Goal: Information Seeking & Learning: Learn about a topic

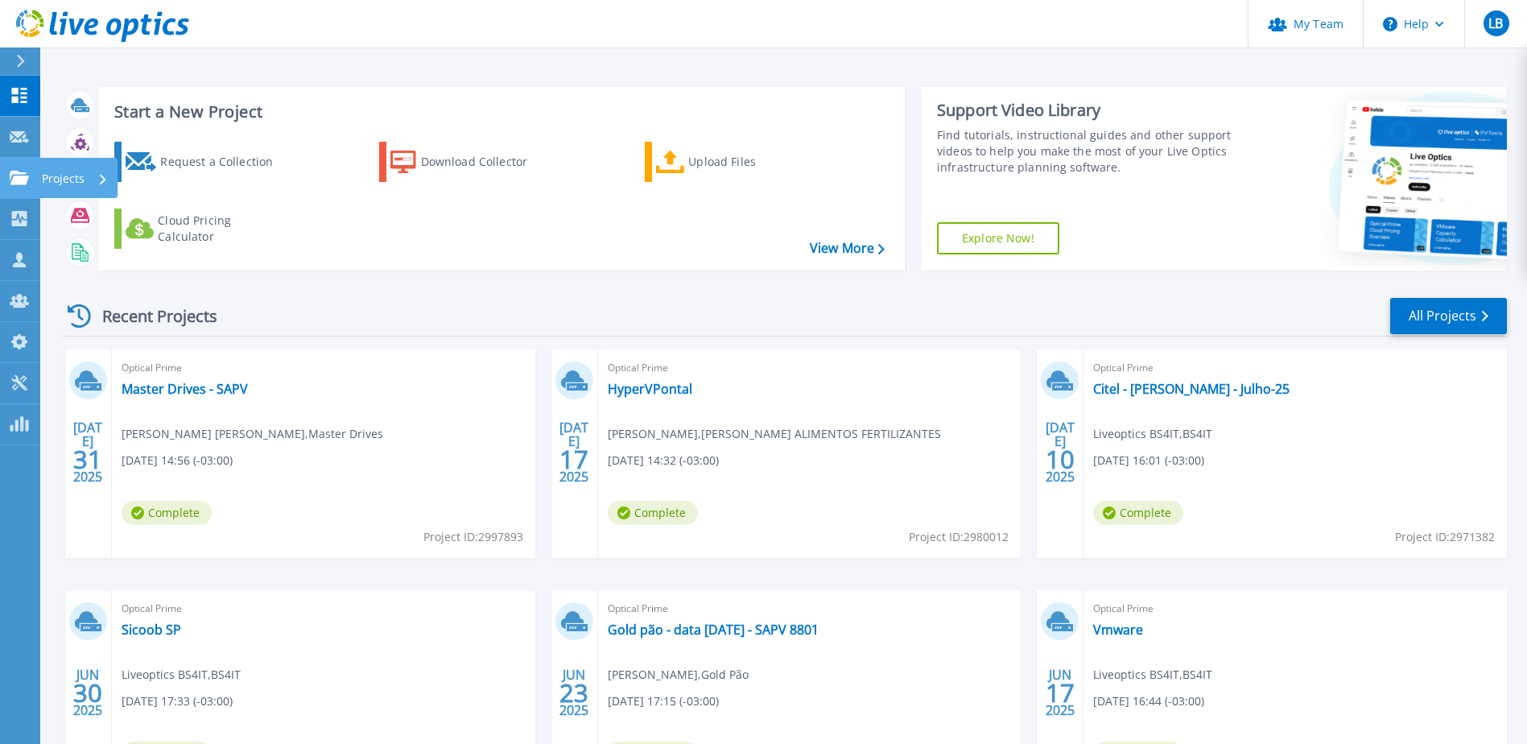
click at [21, 179] on icon at bounding box center [19, 178] width 19 height 14
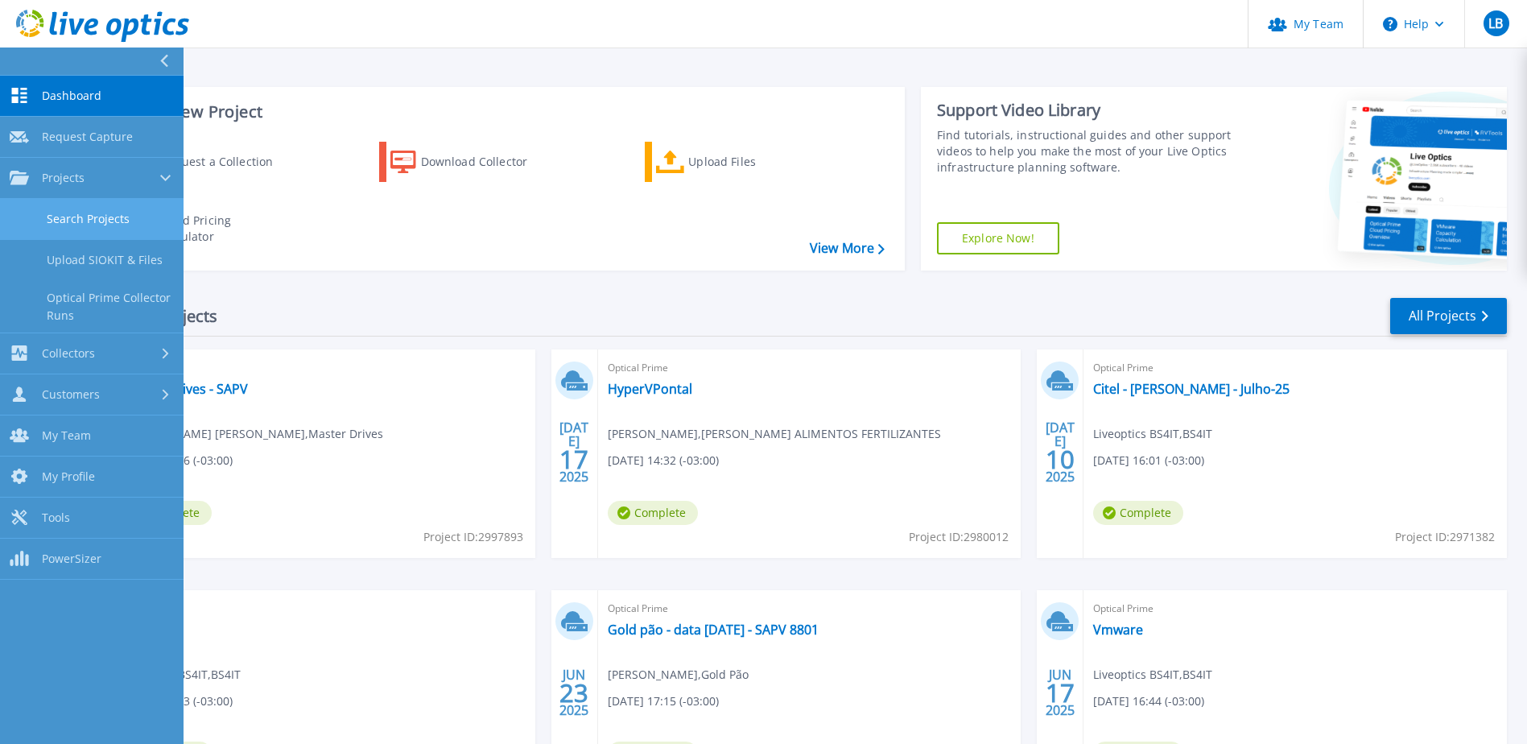
click at [64, 213] on link "Search Projects" at bounding box center [92, 219] width 184 height 41
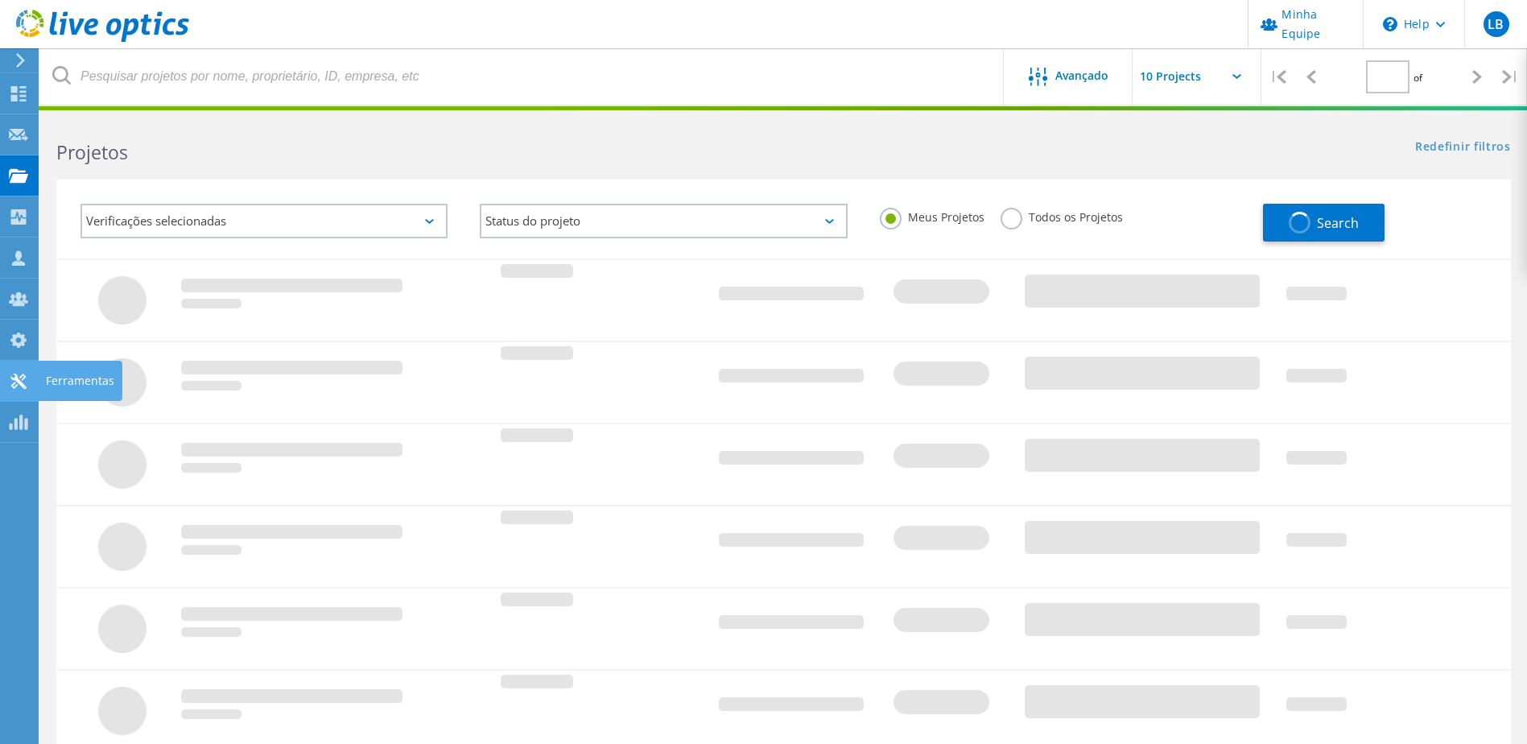
type input "1"
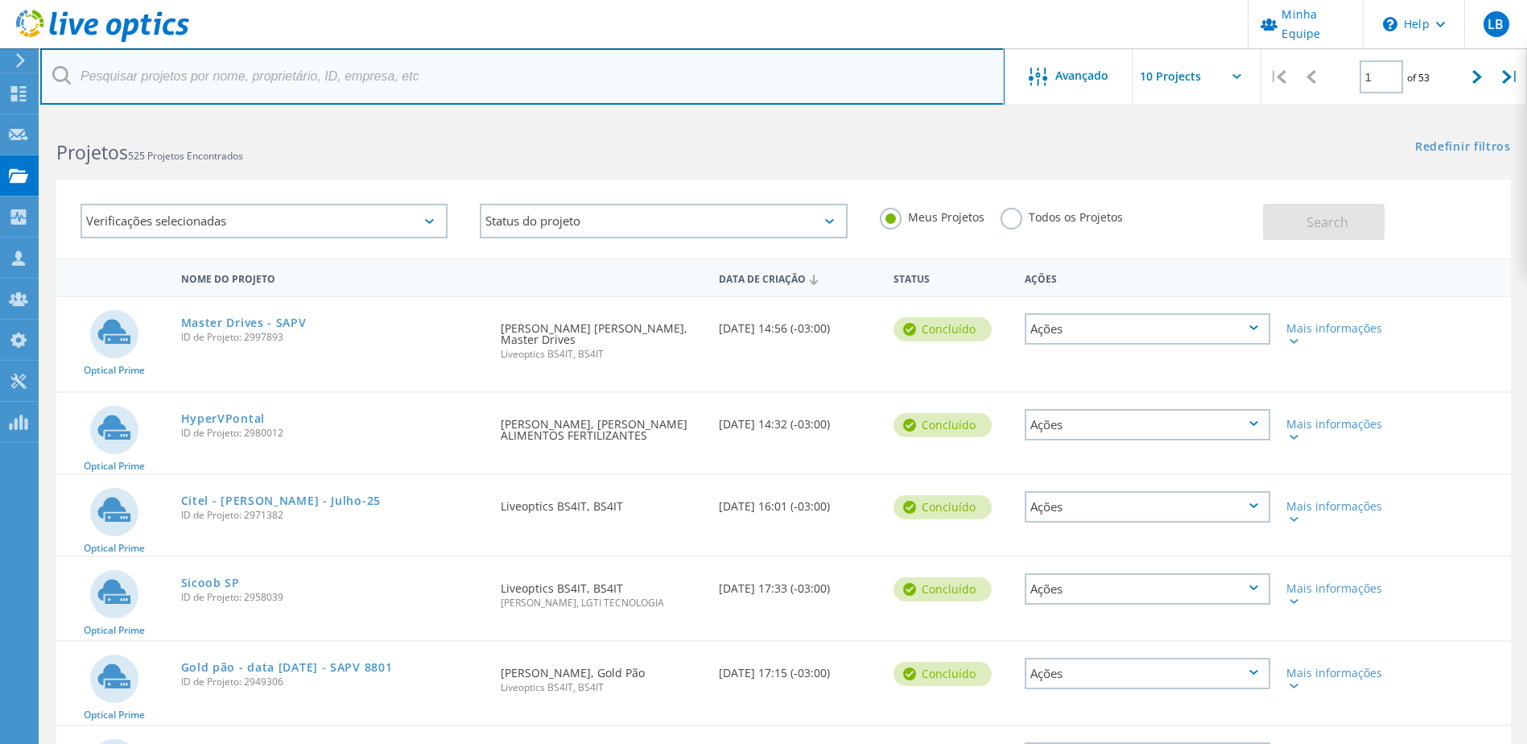
click at [295, 74] on input "text" at bounding box center [522, 76] width 964 height 56
click at [258, 80] on input "text" at bounding box center [522, 76] width 964 height 56
type input "procto"
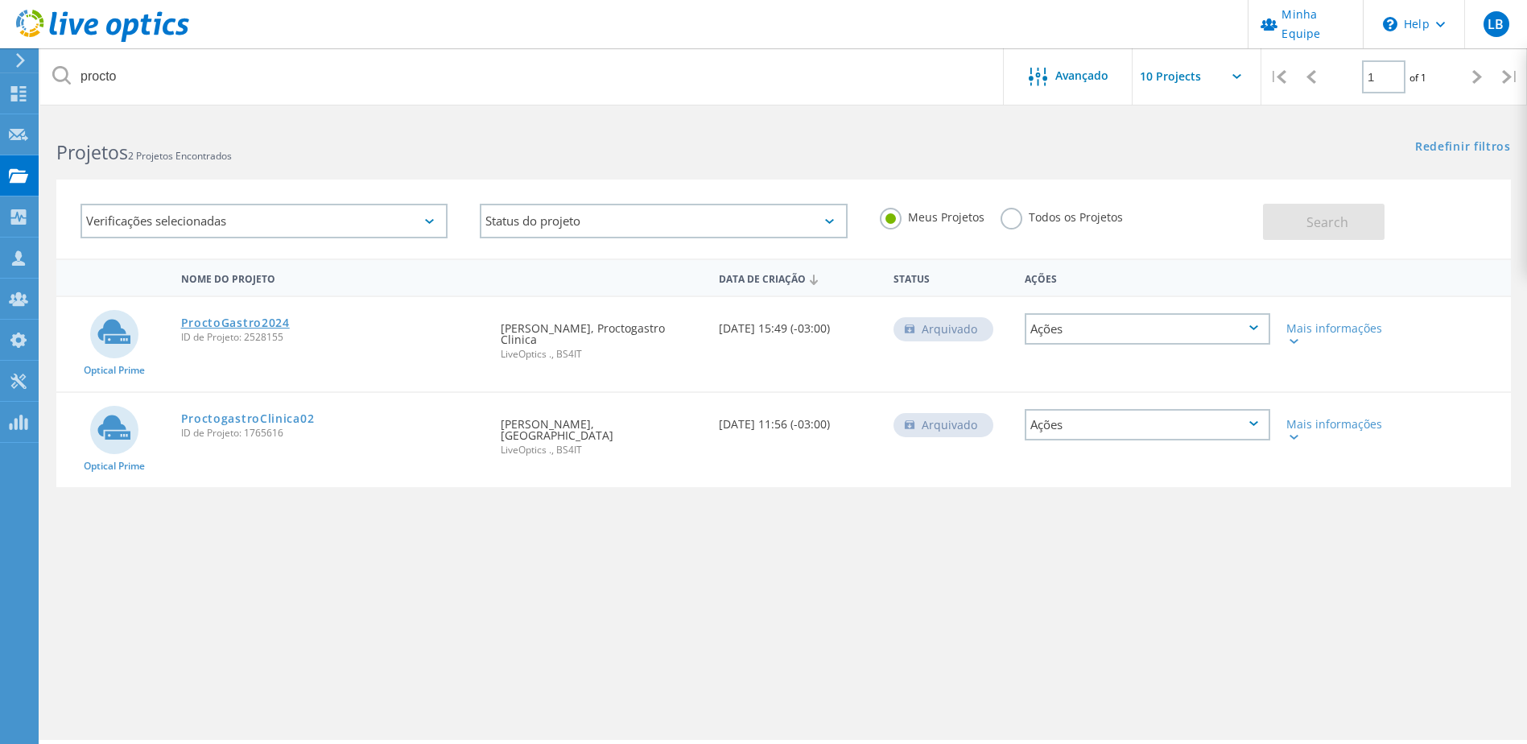
click at [233, 317] on link "ProctoGastro2024" at bounding box center [235, 322] width 109 height 11
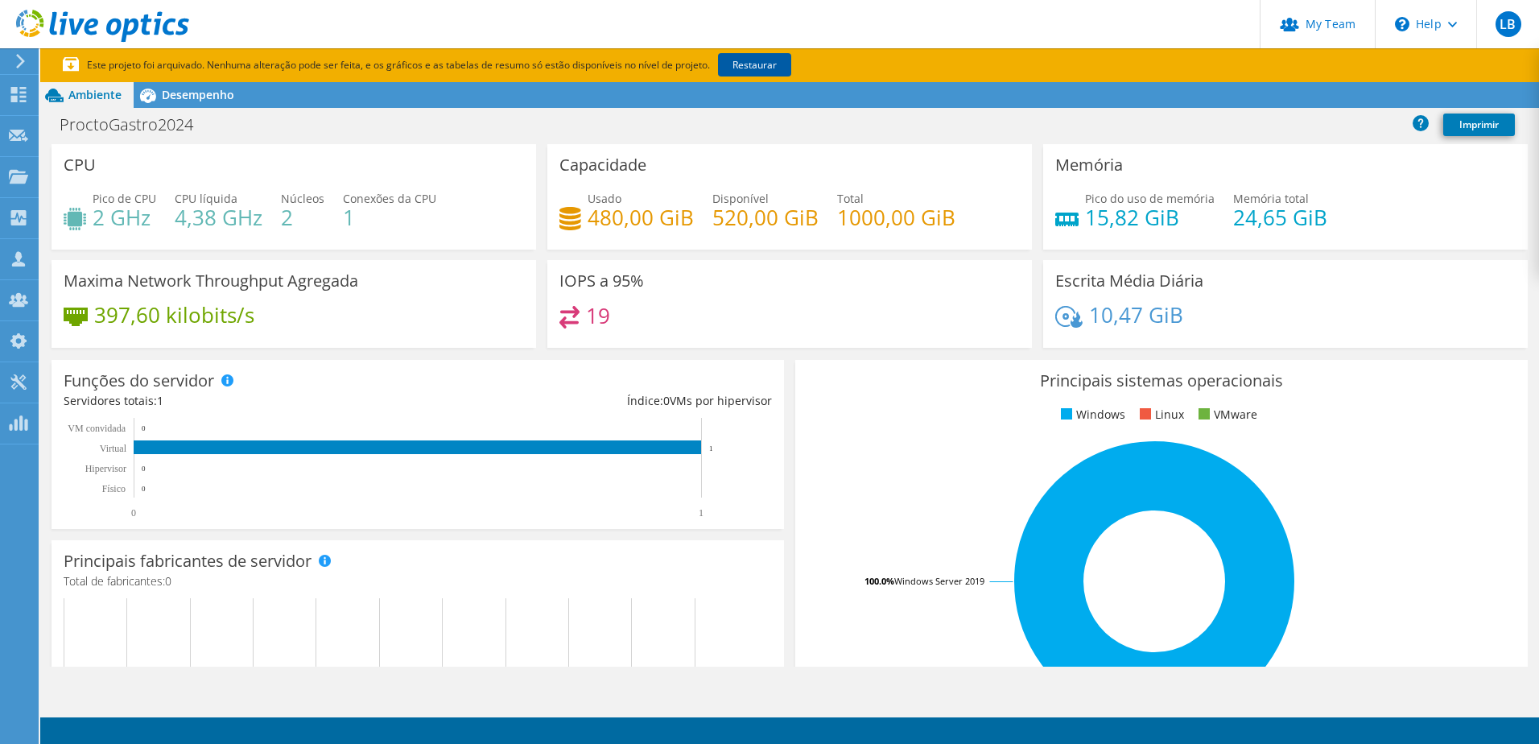
click at [761, 64] on link "Restaurar" at bounding box center [754, 64] width 73 height 23
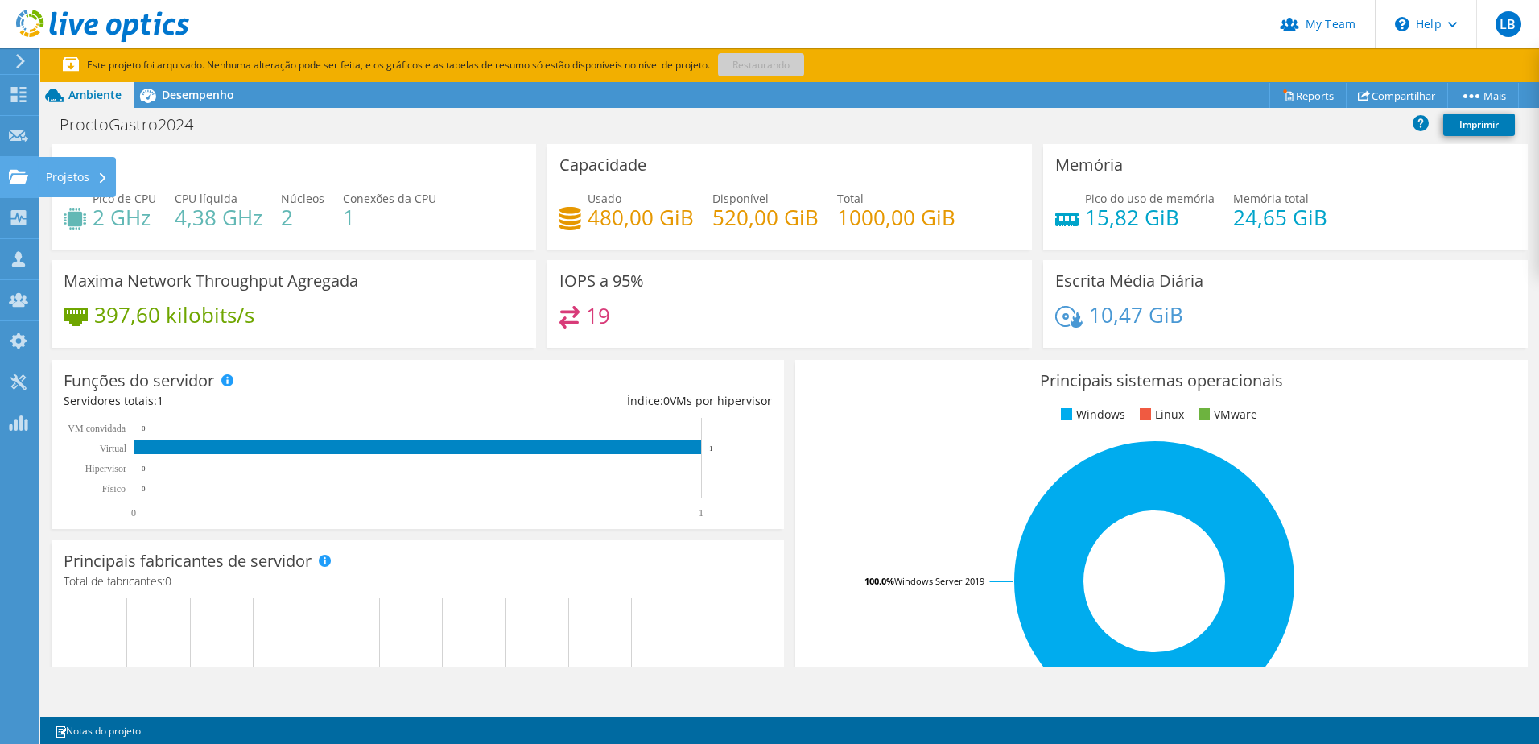
click at [16, 171] on use at bounding box center [18, 176] width 19 height 14
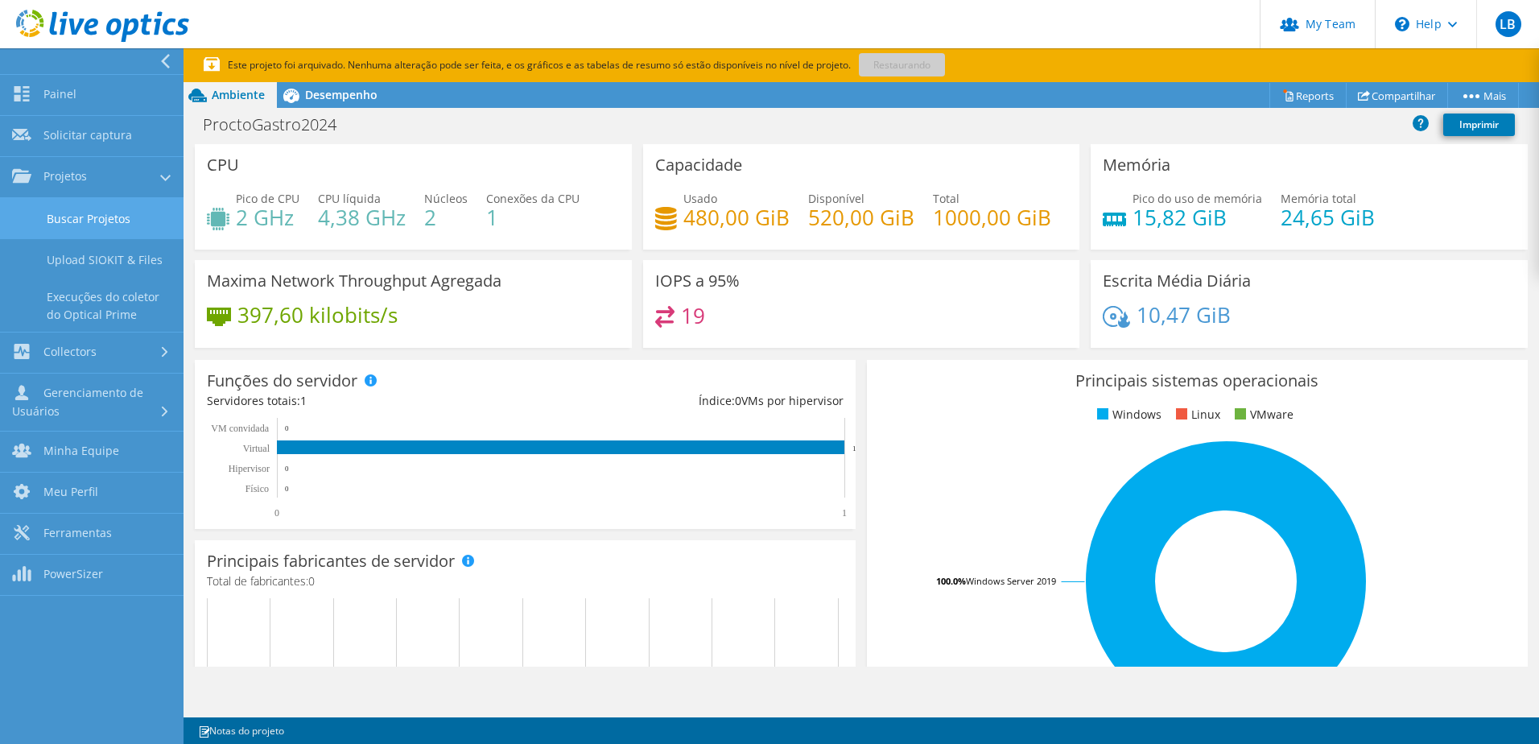
click at [82, 222] on link "Buscar Projetos" at bounding box center [92, 218] width 184 height 41
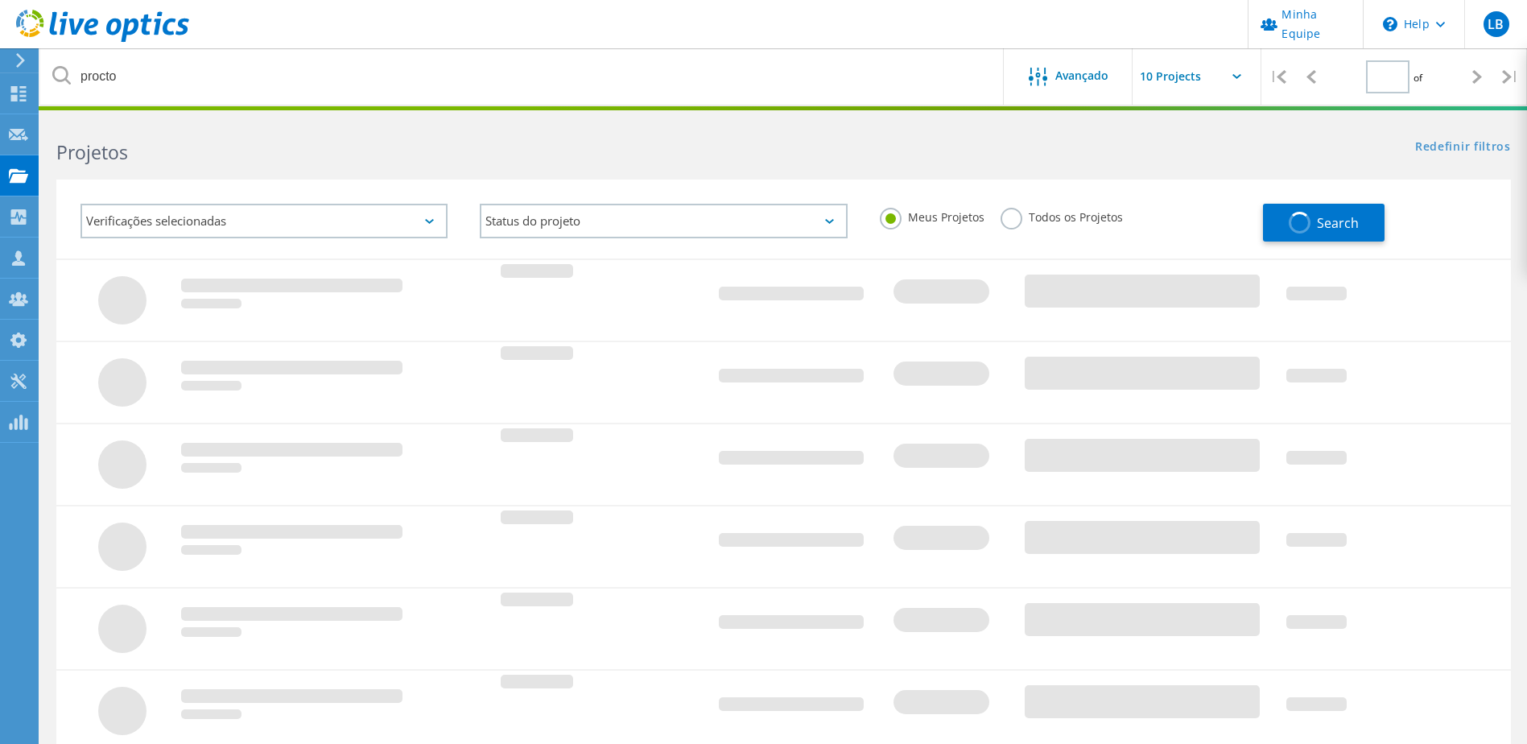
type input "1"
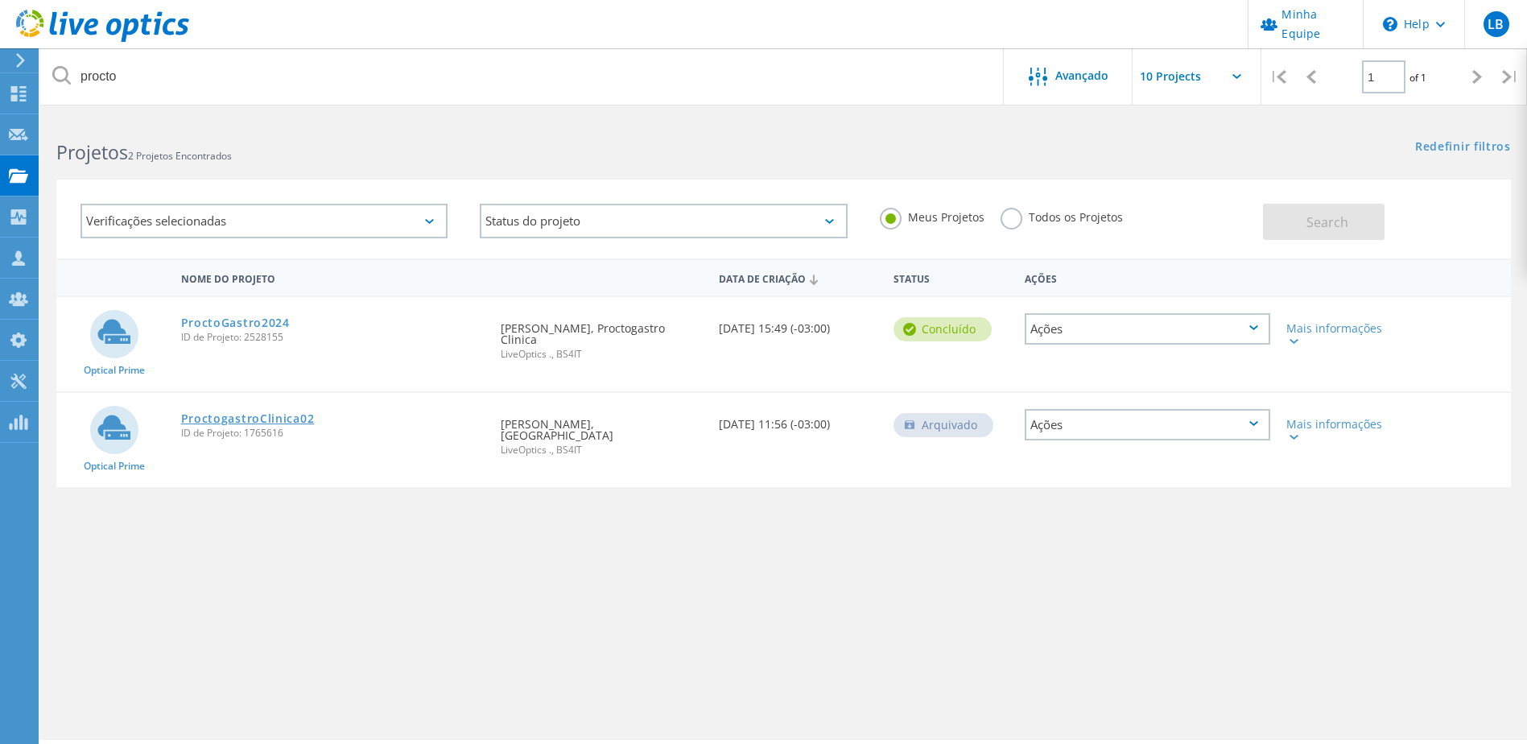
click at [268, 413] on link "ProctogastroClinica02" at bounding box center [248, 418] width 134 height 11
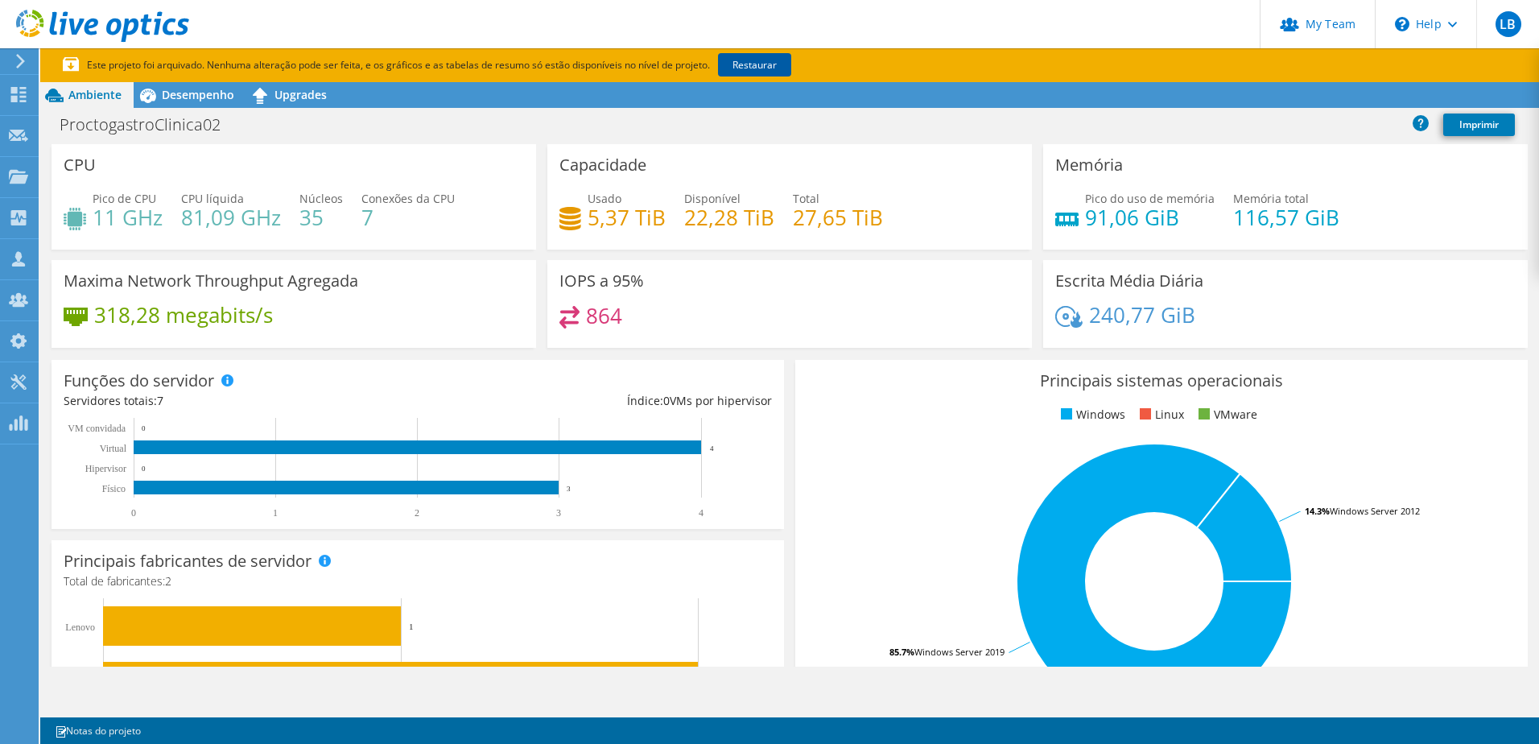
click at [768, 68] on link "Restaurar" at bounding box center [754, 64] width 73 height 23
click at [200, 97] on span "Desempenho" at bounding box center [198, 94] width 72 height 15
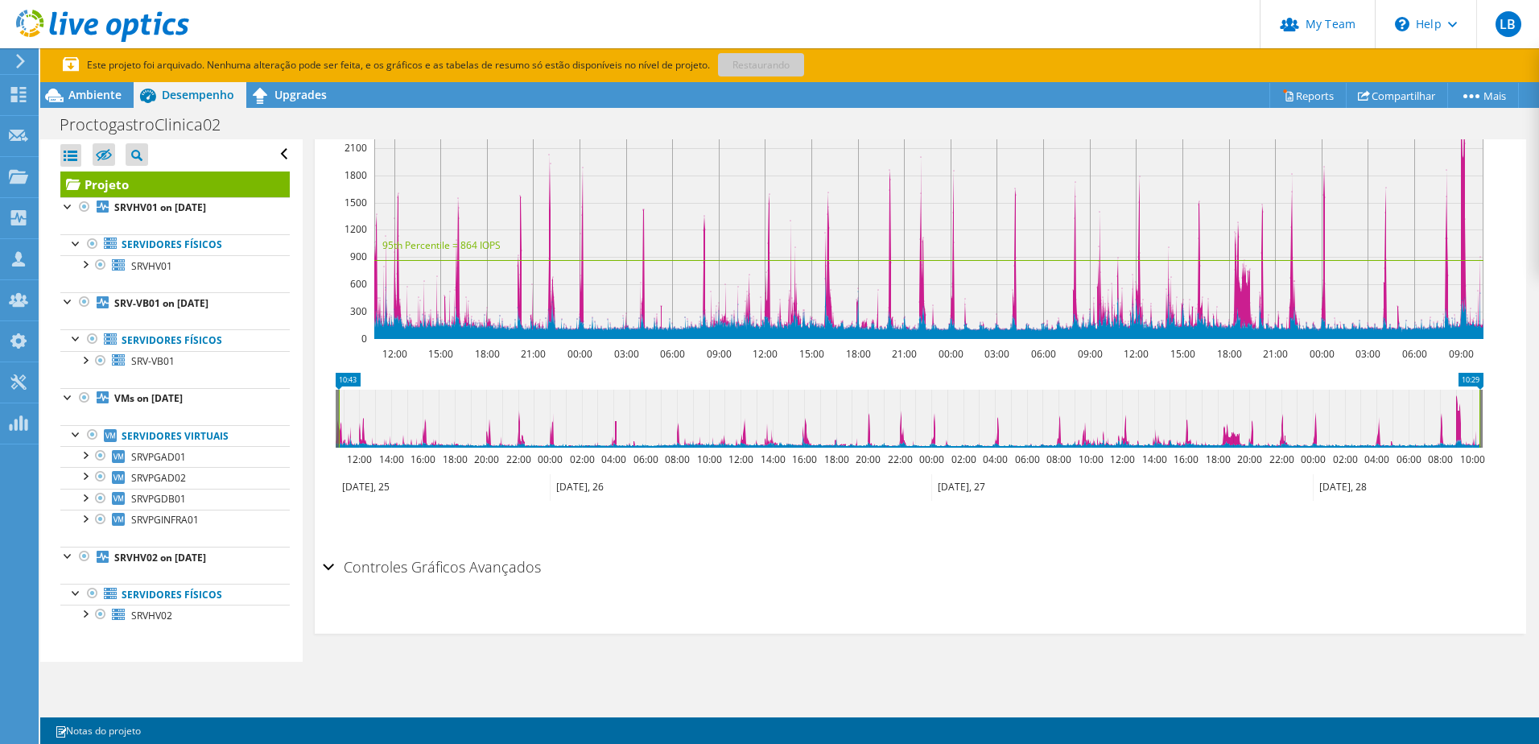
scroll to position [281, 0]
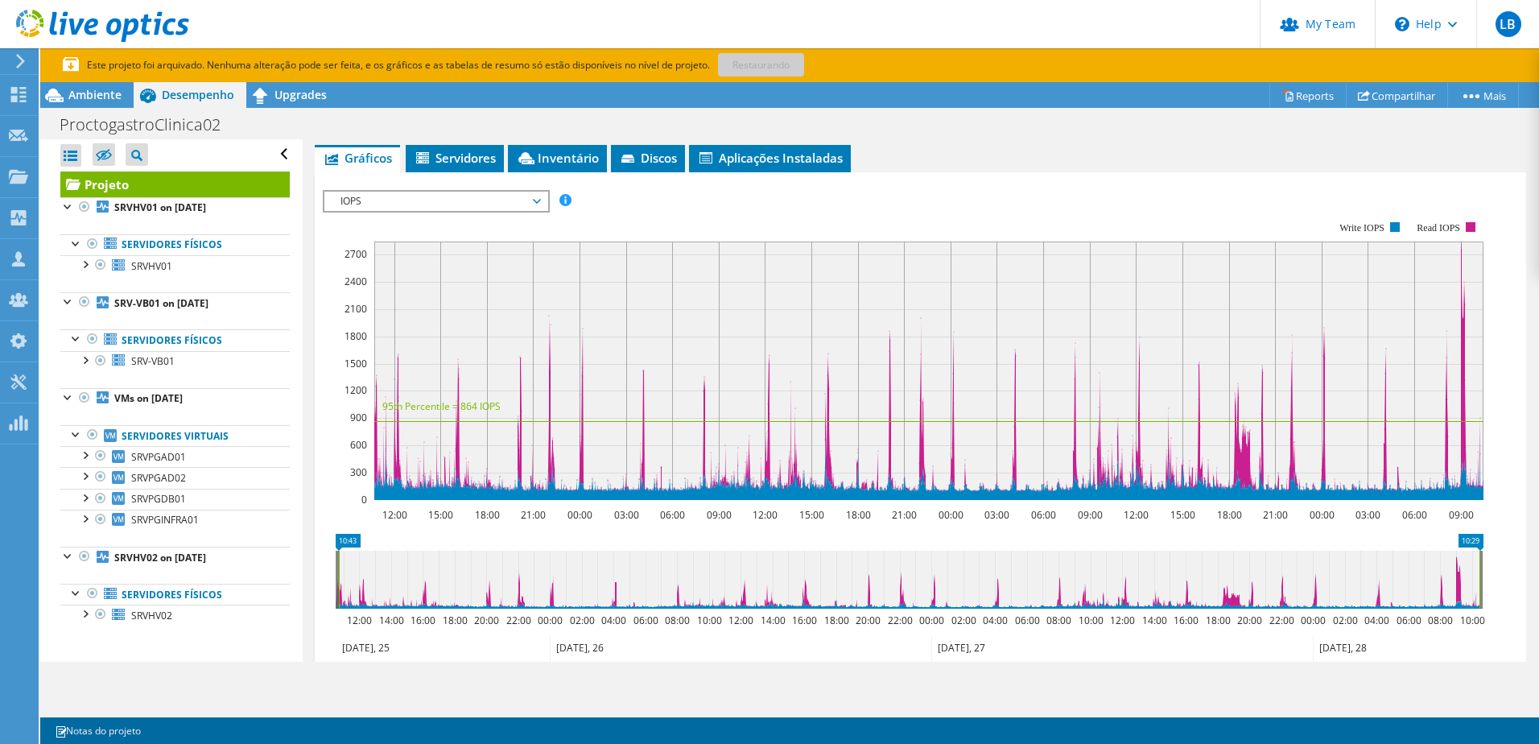
click at [432, 205] on span "IOPS" at bounding box center [435, 201] width 207 height 19
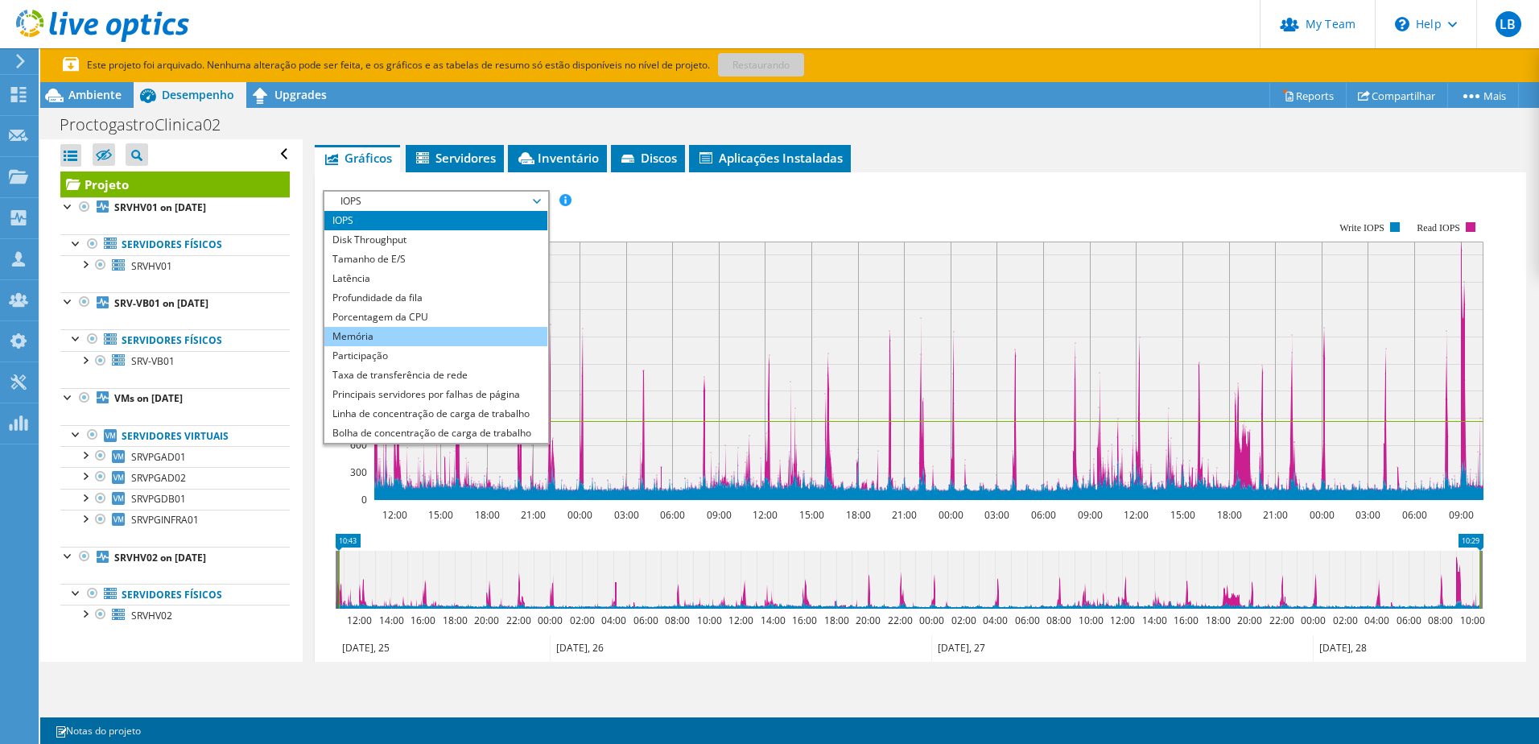
click at [406, 340] on li "Memória" at bounding box center [435, 336] width 223 height 19
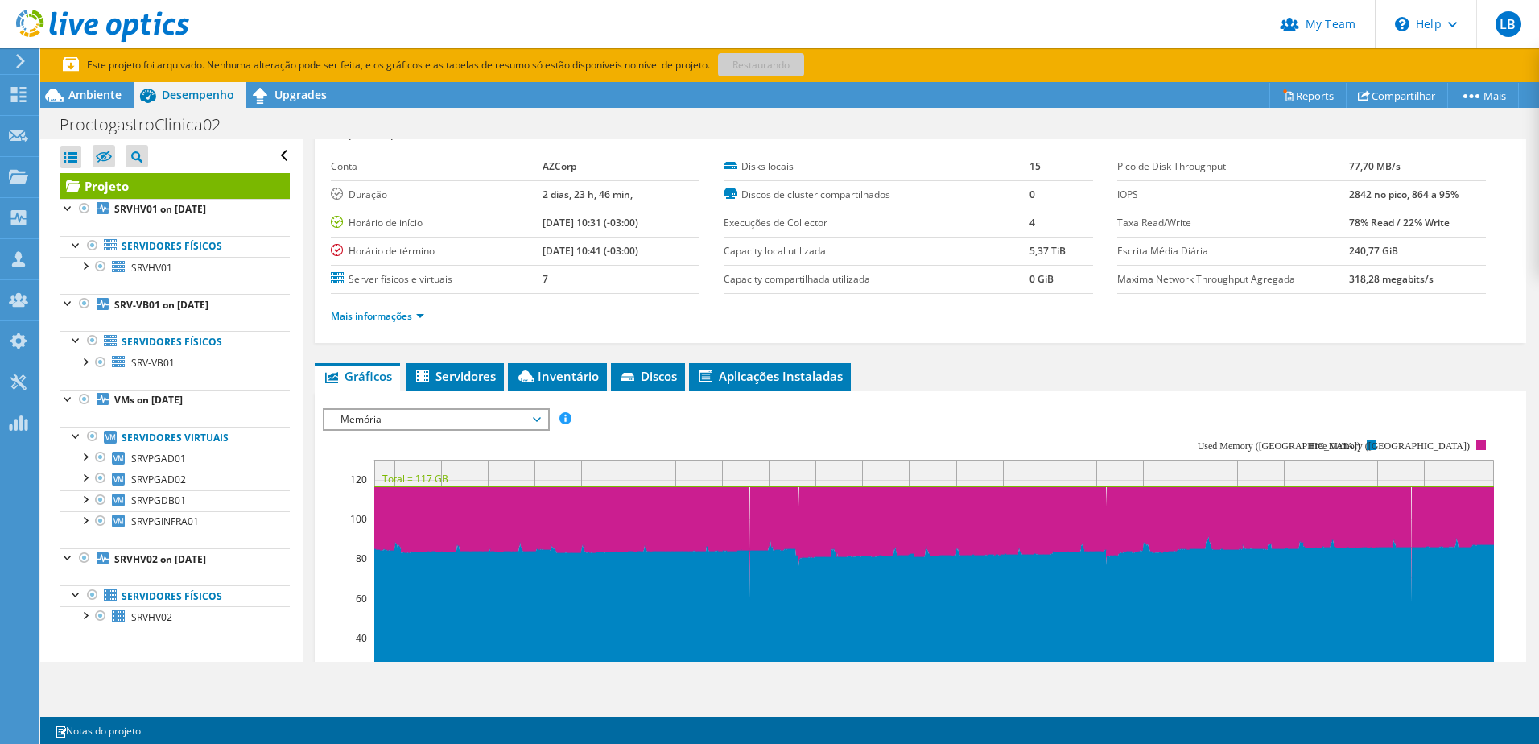
scroll to position [39, 0]
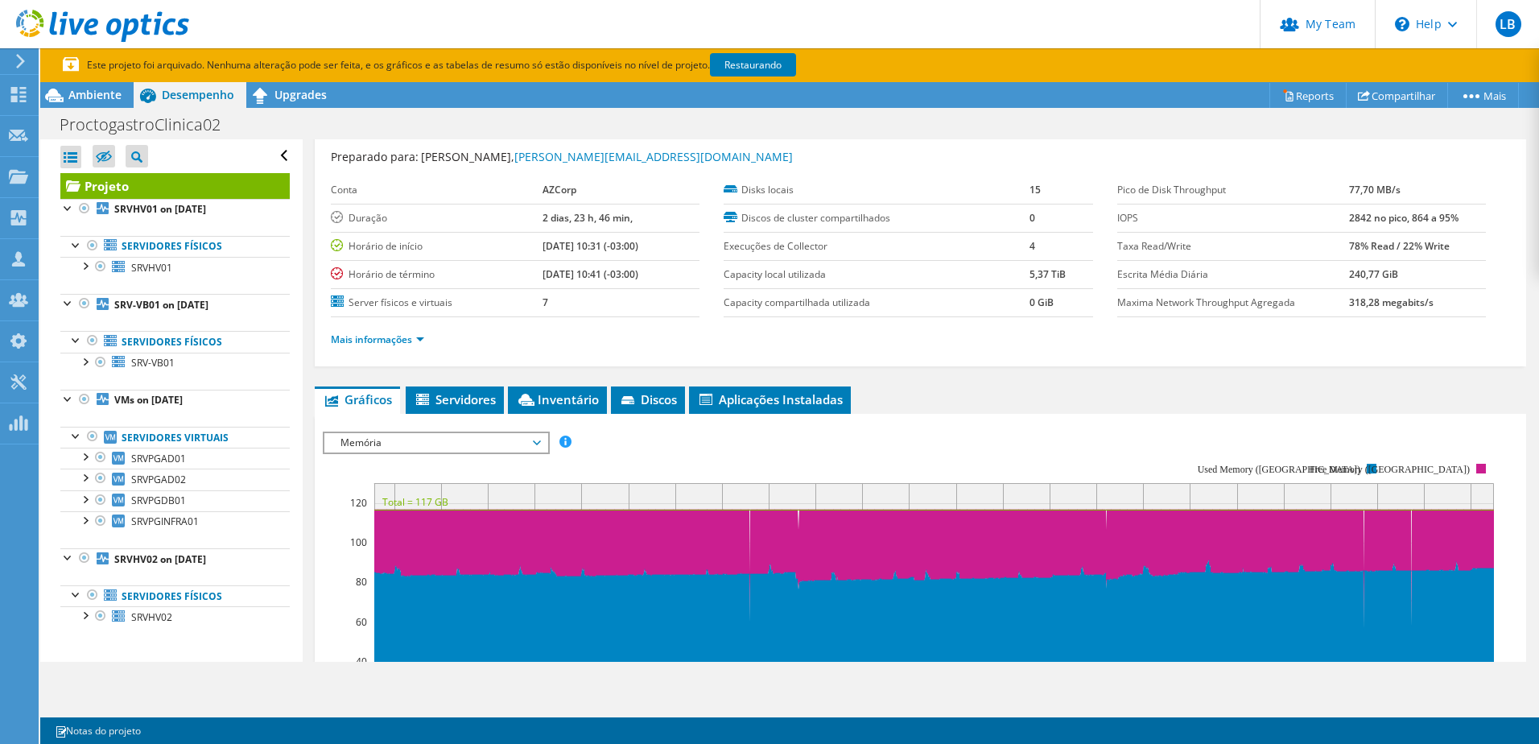
drag, startPoint x: 532, startPoint y: 221, endPoint x: 637, endPoint y: 245, distance: 108.3
click at [630, 237] on tbody "Conta AZCorp Duração 2 dias, 23 h, 46 min, Horário de início [DATE] 10:31 (-03:…" at bounding box center [515, 246] width 369 height 141
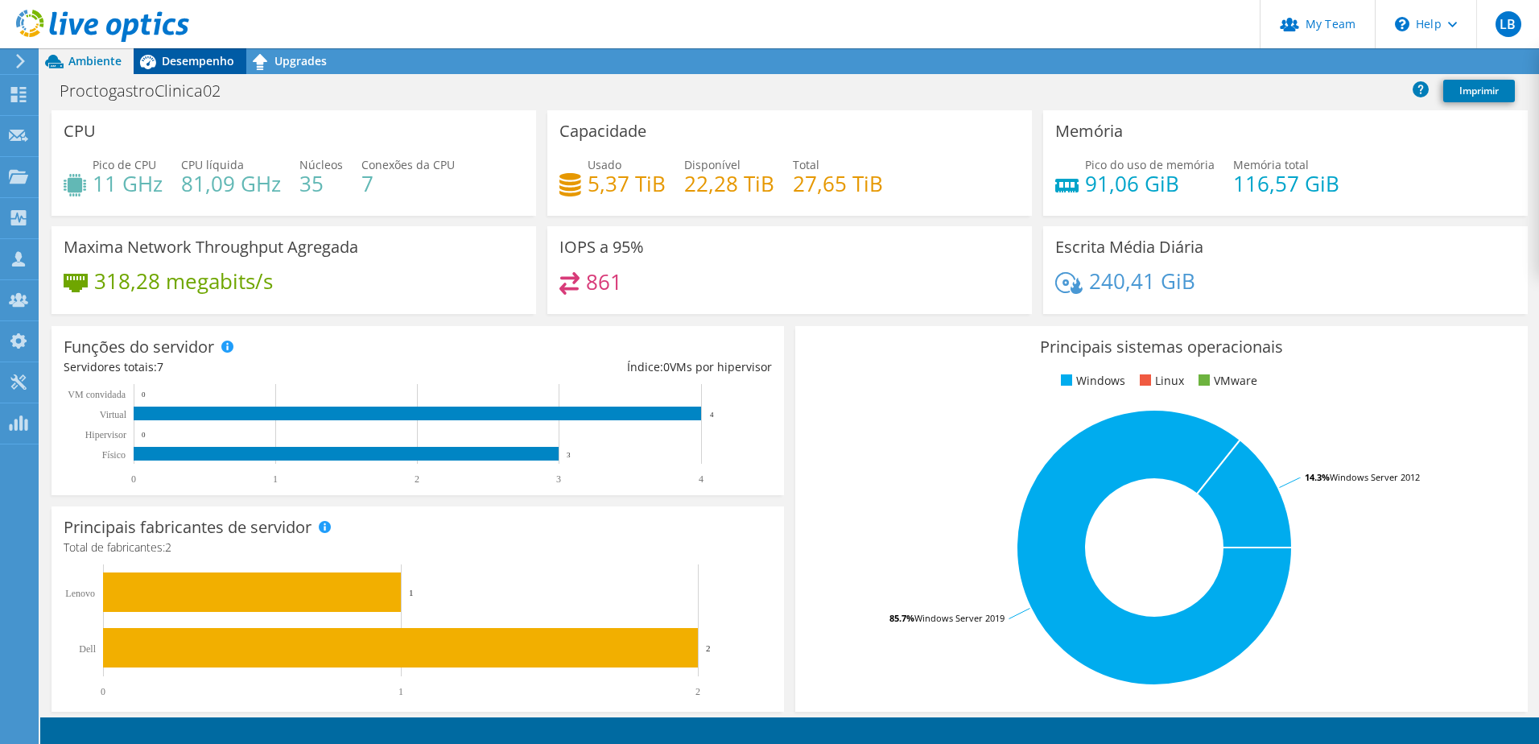
click at [178, 59] on span "Desempenho" at bounding box center [198, 60] width 72 height 15
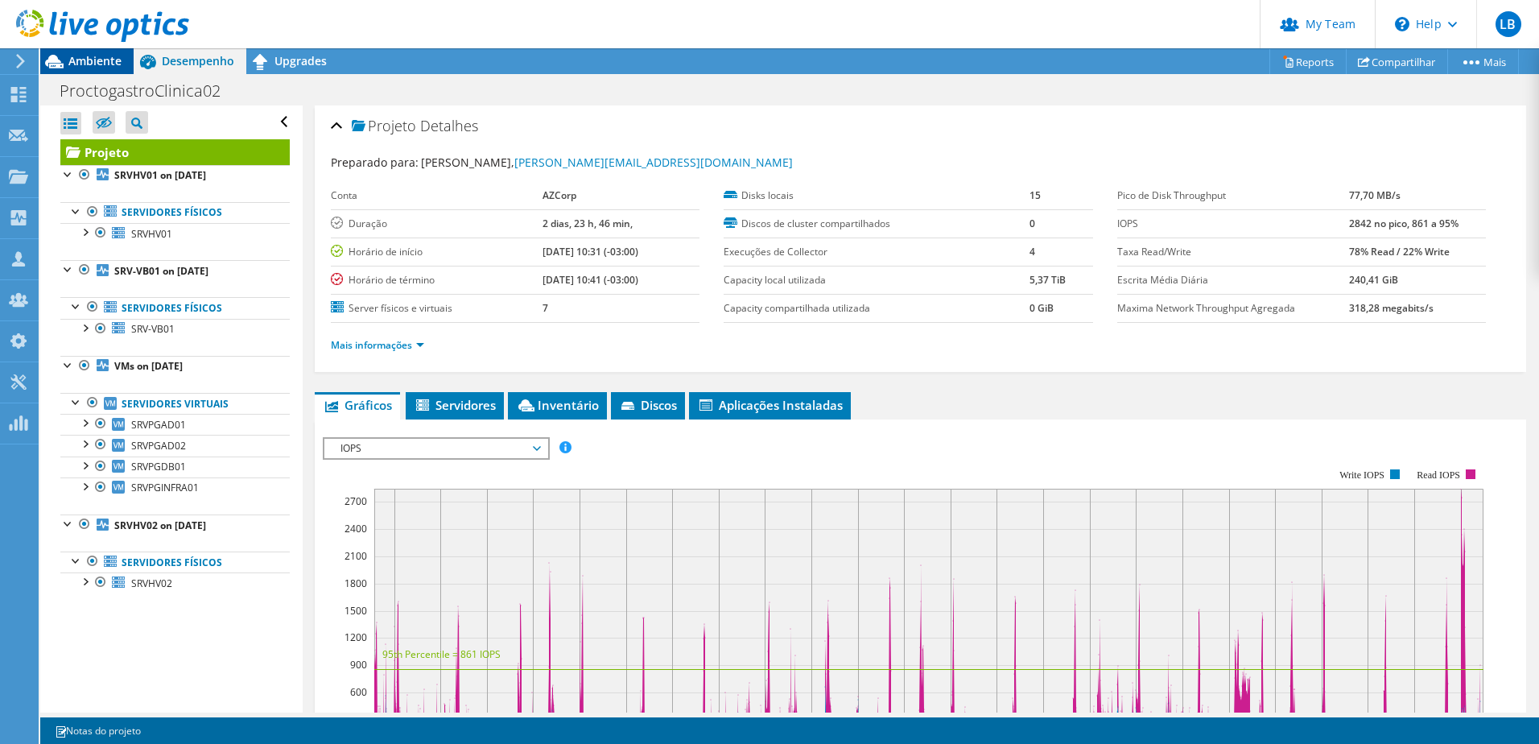
click at [71, 64] on span "Ambiente" at bounding box center [94, 60] width 53 height 15
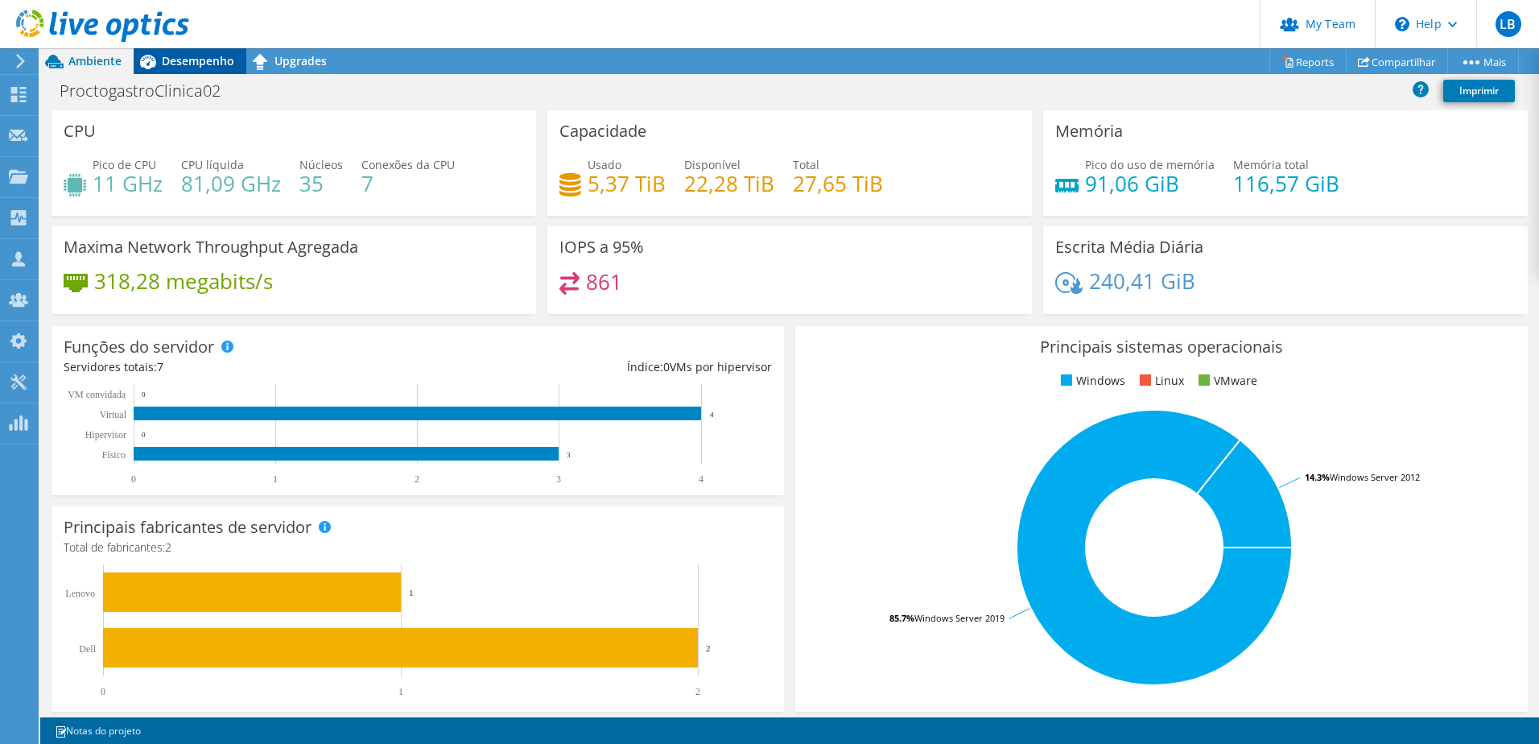
click at [158, 67] on icon at bounding box center [148, 61] width 28 height 28
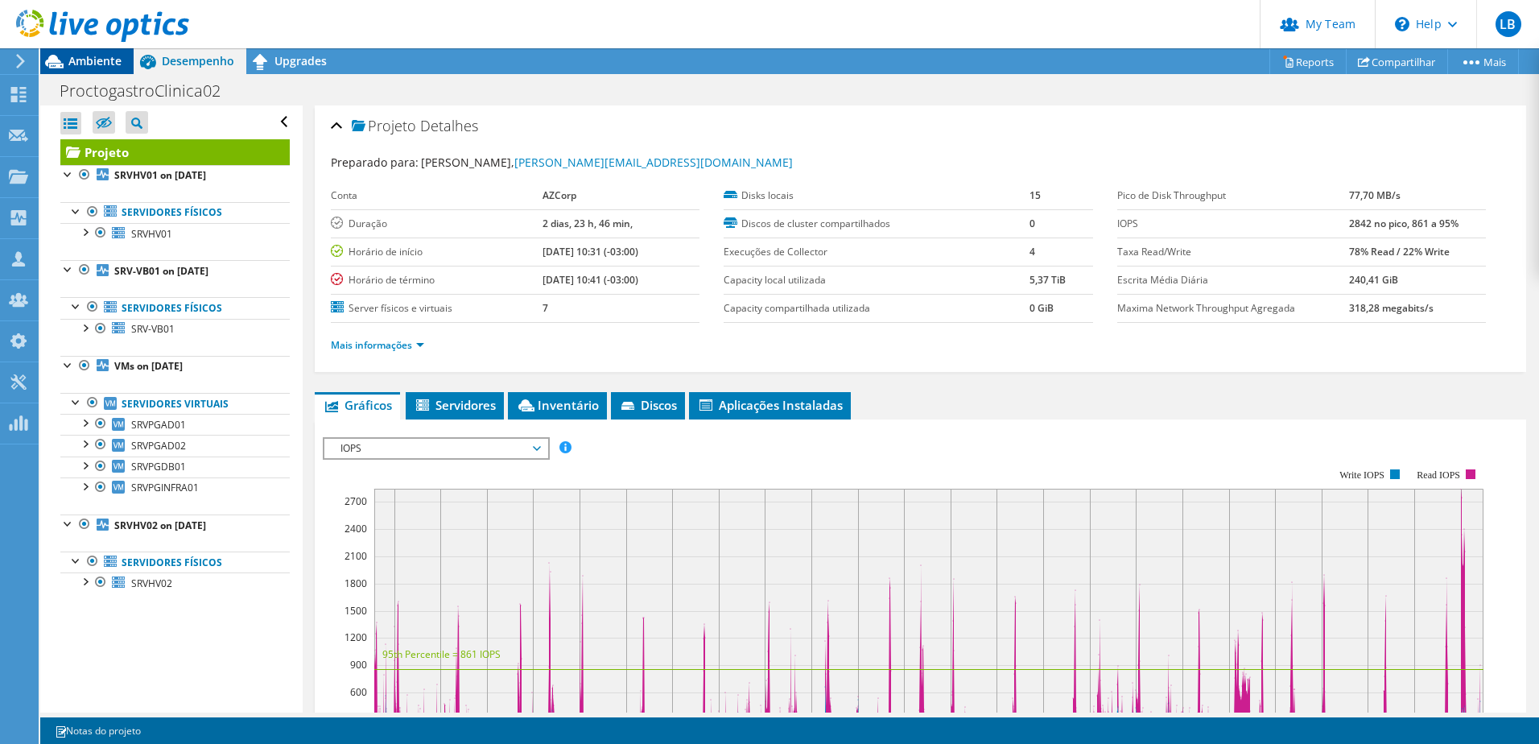
click at [92, 64] on span "Ambiente" at bounding box center [94, 60] width 53 height 15
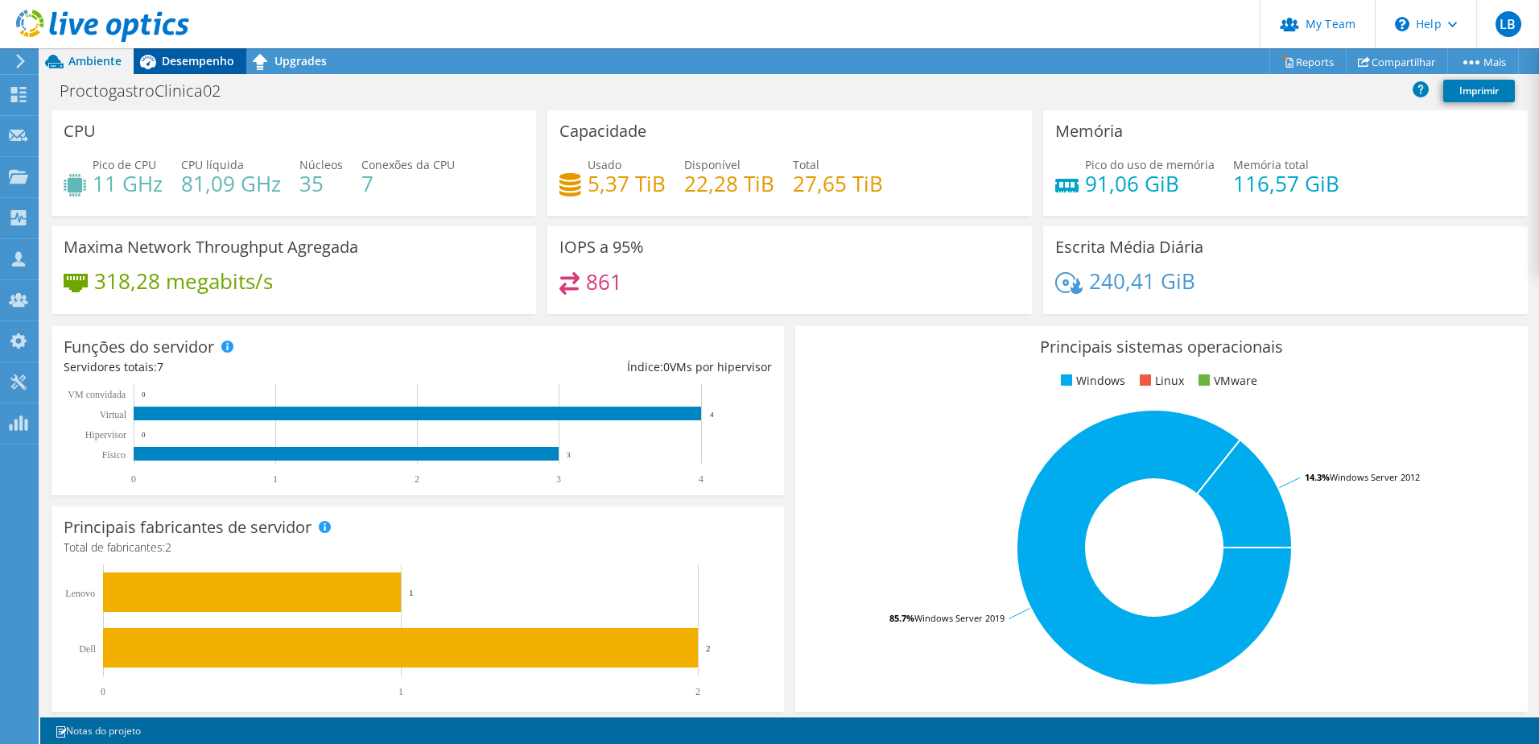
click at [192, 51] on div "Desempenho" at bounding box center [190, 61] width 113 height 26
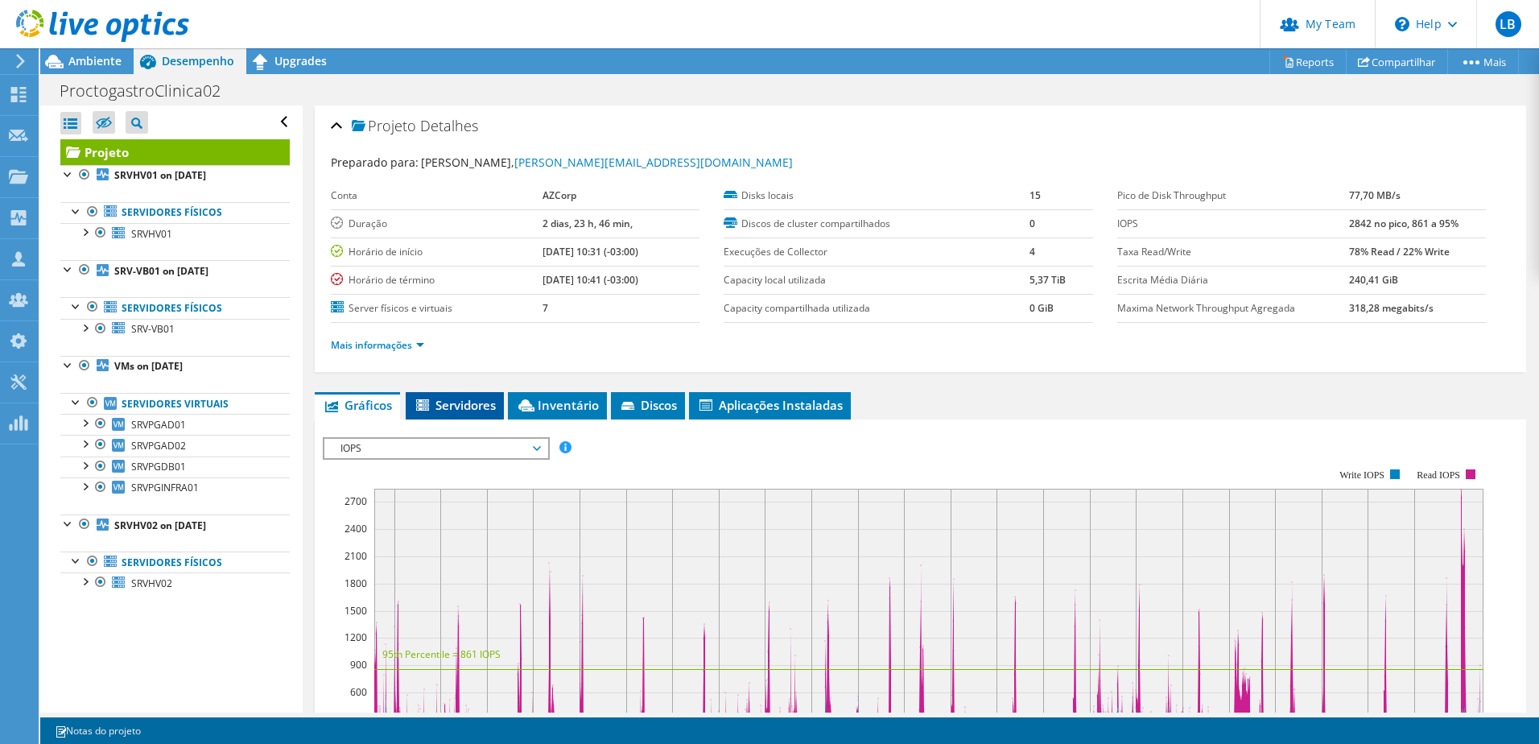
click at [460, 404] on span "Servidores" at bounding box center [455, 405] width 82 height 16
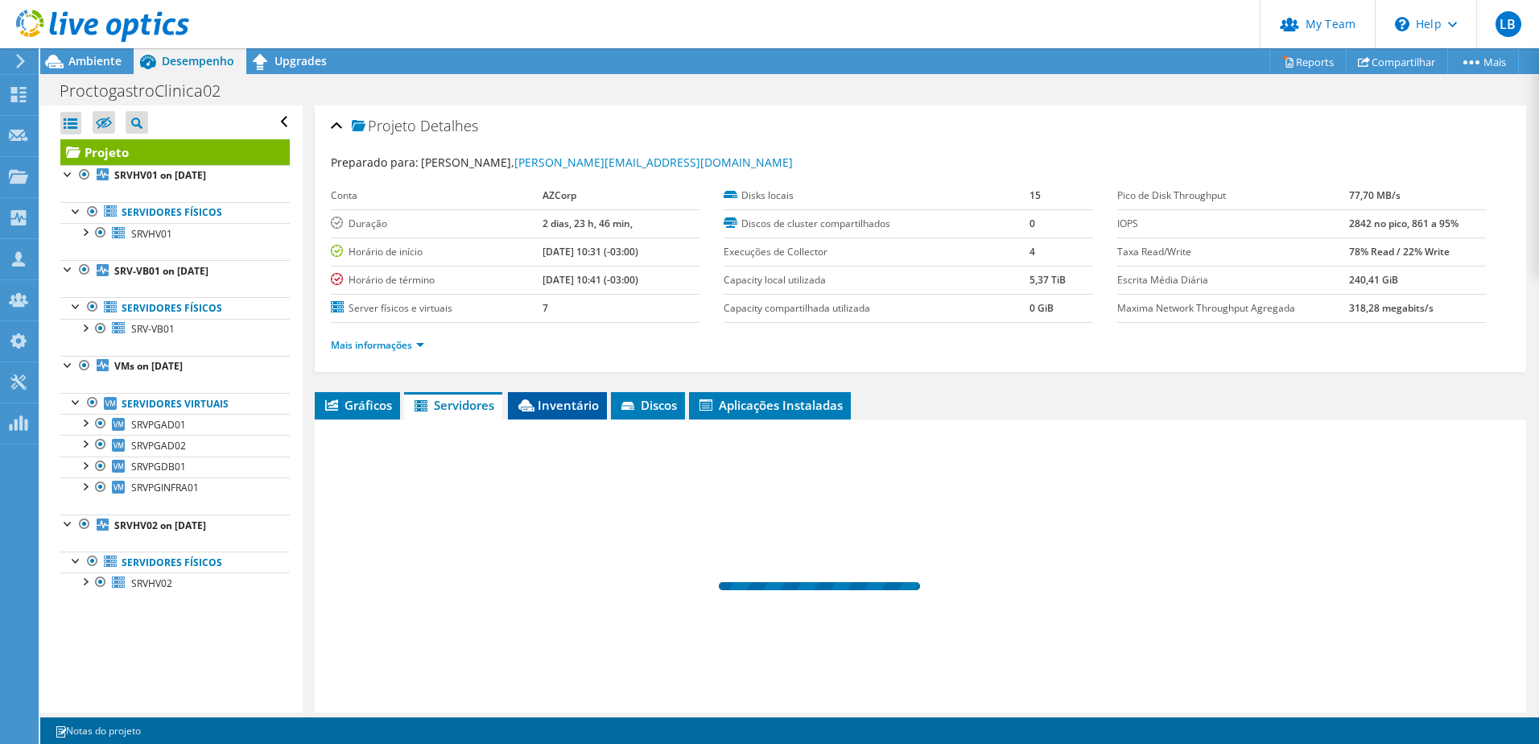
click at [570, 399] on span "Inventário" at bounding box center [557, 405] width 83 height 16
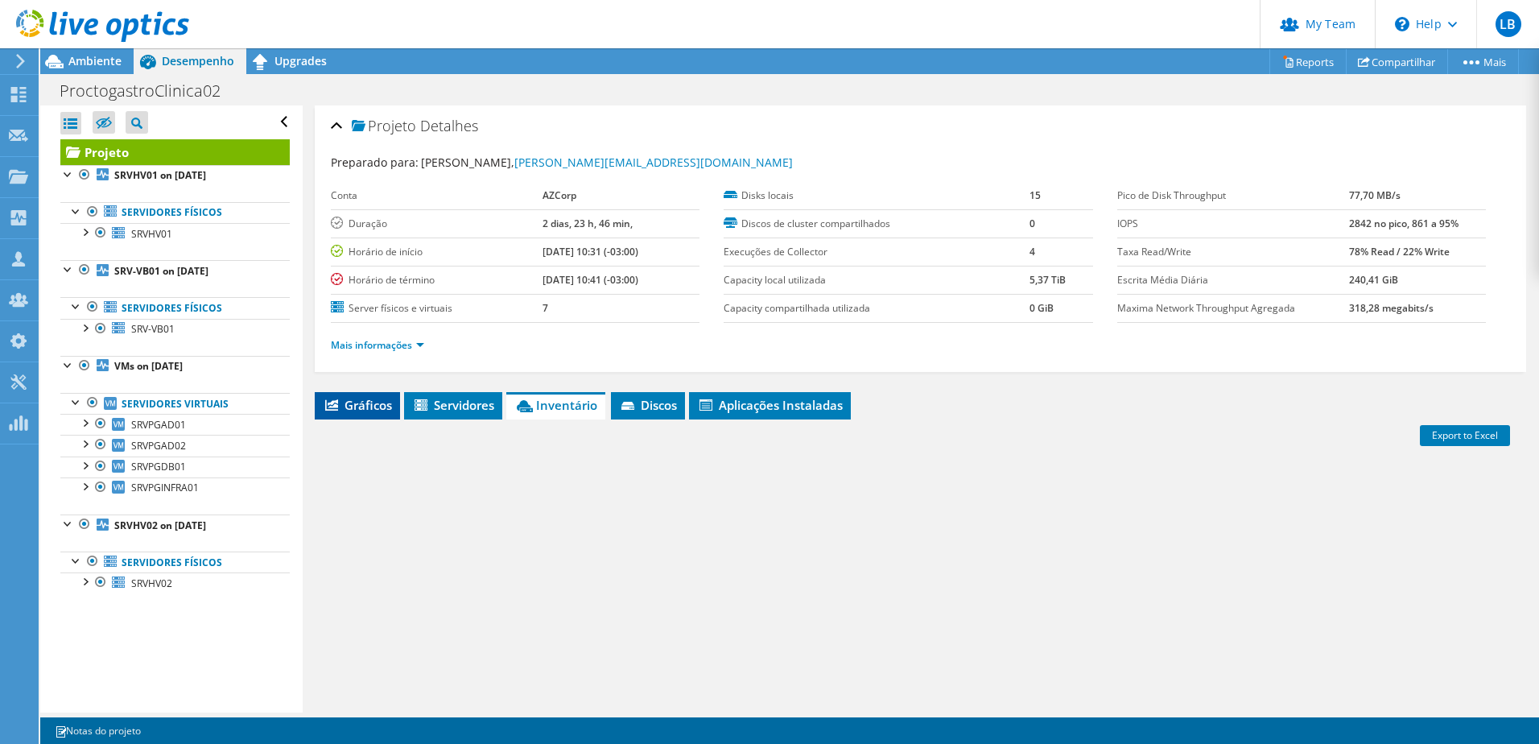
click at [385, 399] on span "Gráficos" at bounding box center [357, 405] width 69 height 16
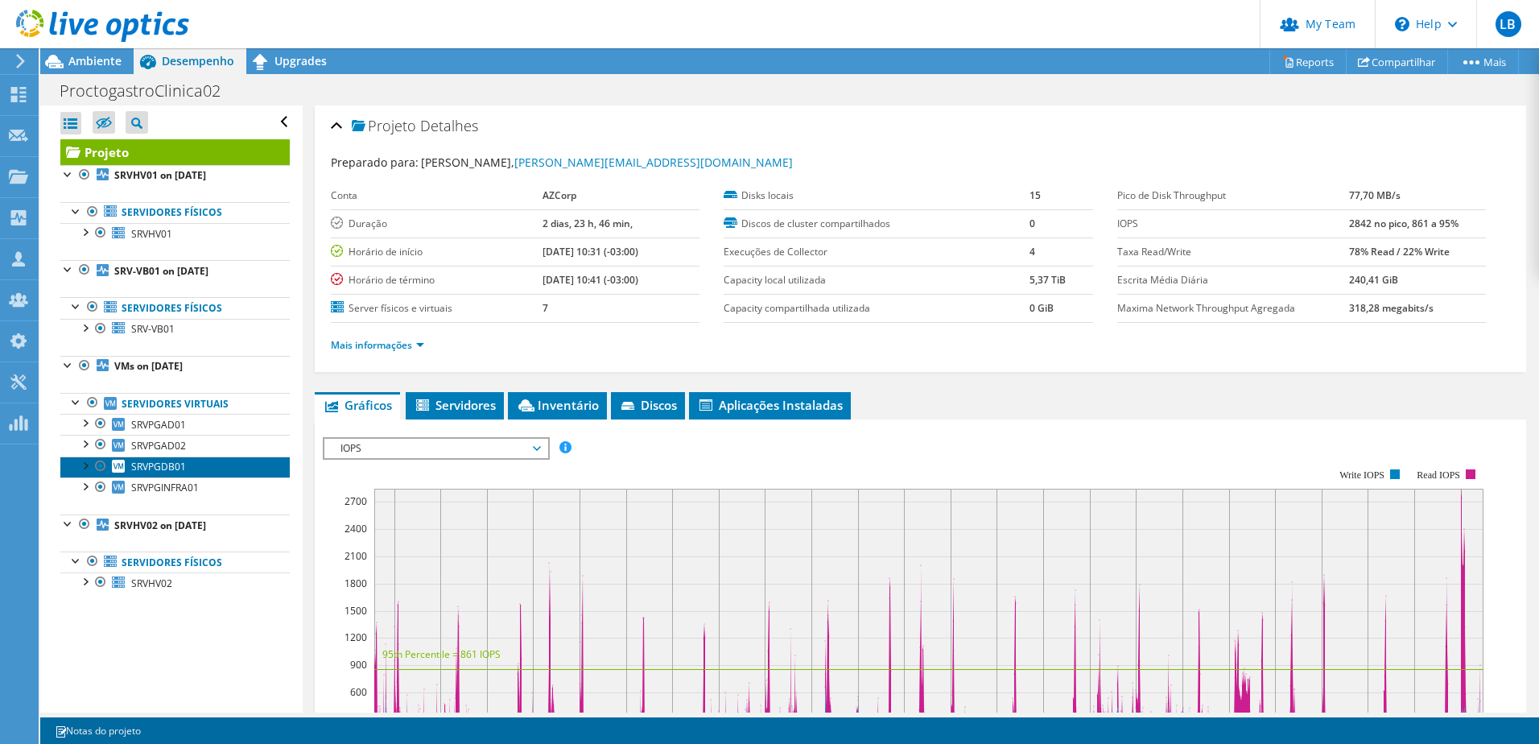
click at [179, 463] on span "SRVPGDB01" at bounding box center [158, 467] width 55 height 14
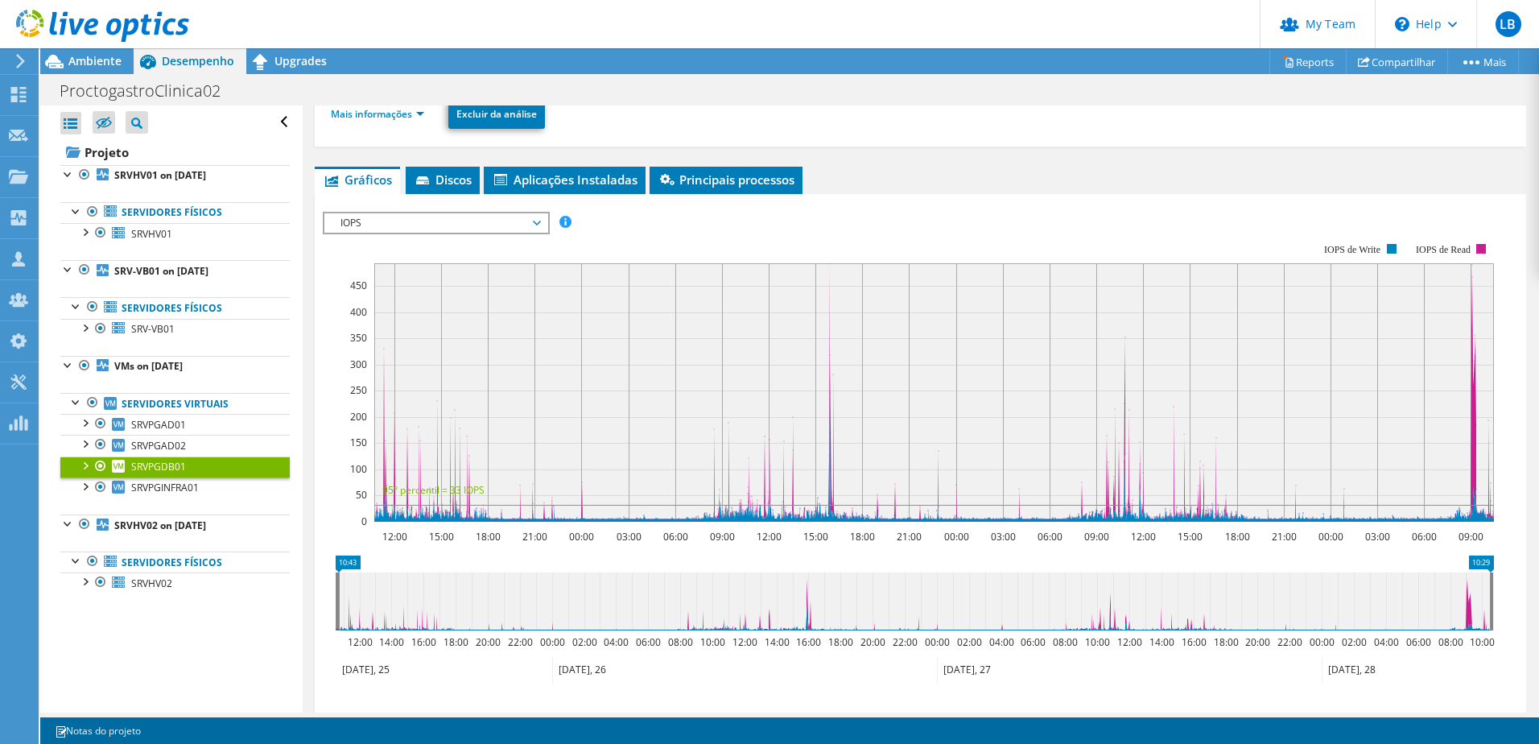
scroll to position [179, 0]
click at [198, 468] on link "SRVPGDB01" at bounding box center [174, 466] width 229 height 21
click at [163, 394] on link "Servidores virtuais" at bounding box center [174, 403] width 229 height 21
click at [86, 468] on div at bounding box center [84, 464] width 16 height 16
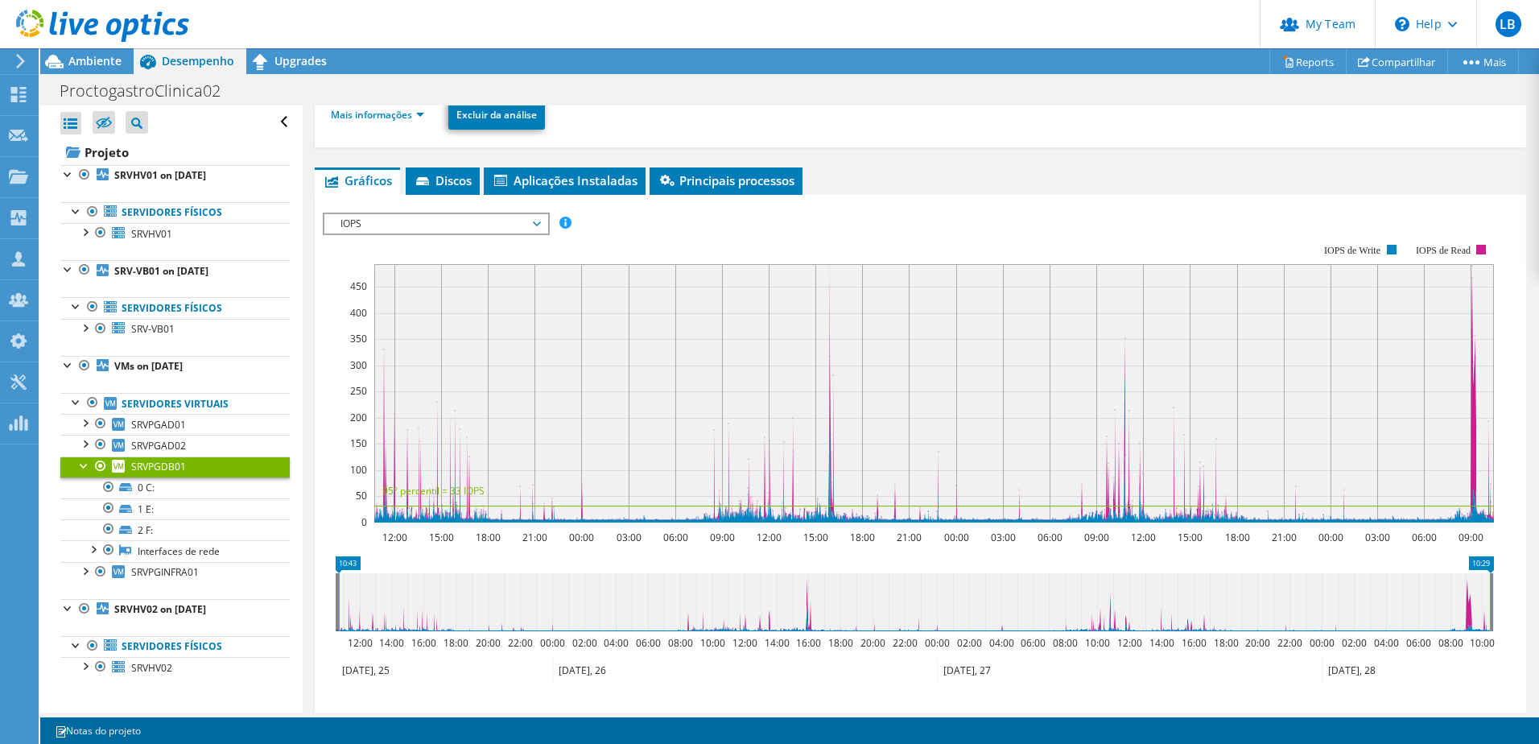
click at [86, 468] on div at bounding box center [84, 464] width 16 height 16
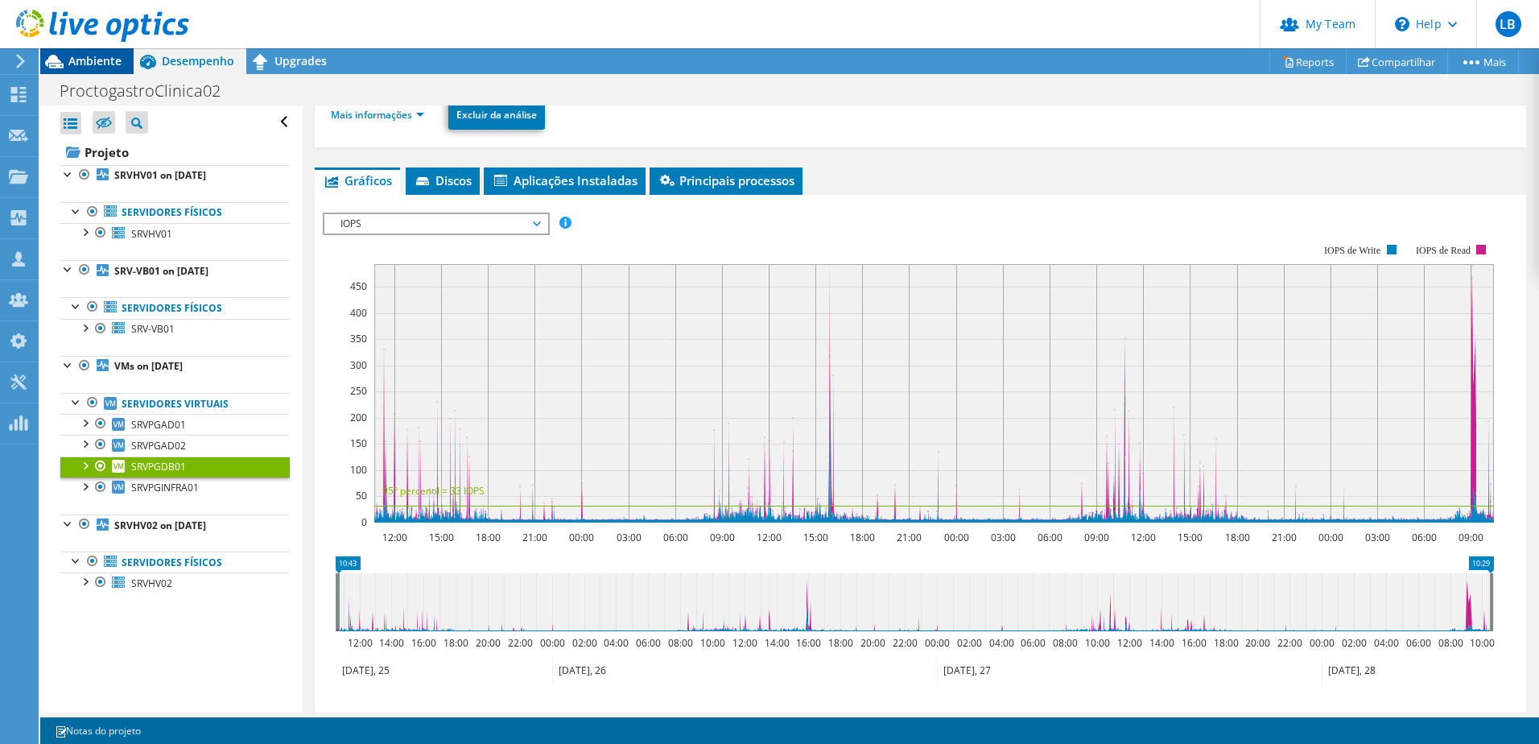
click at [88, 59] on span "Ambiente" at bounding box center [94, 60] width 53 height 15
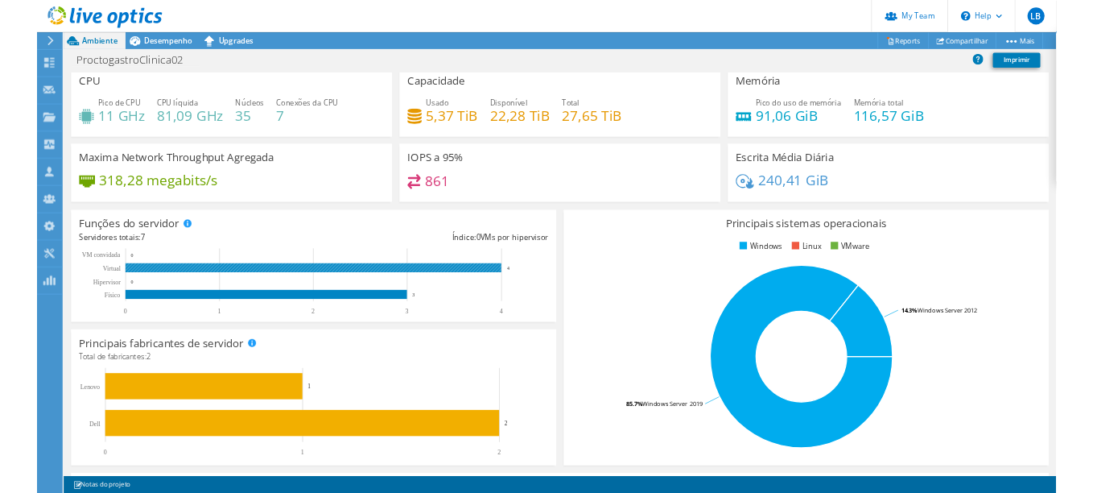
scroll to position [0, 0]
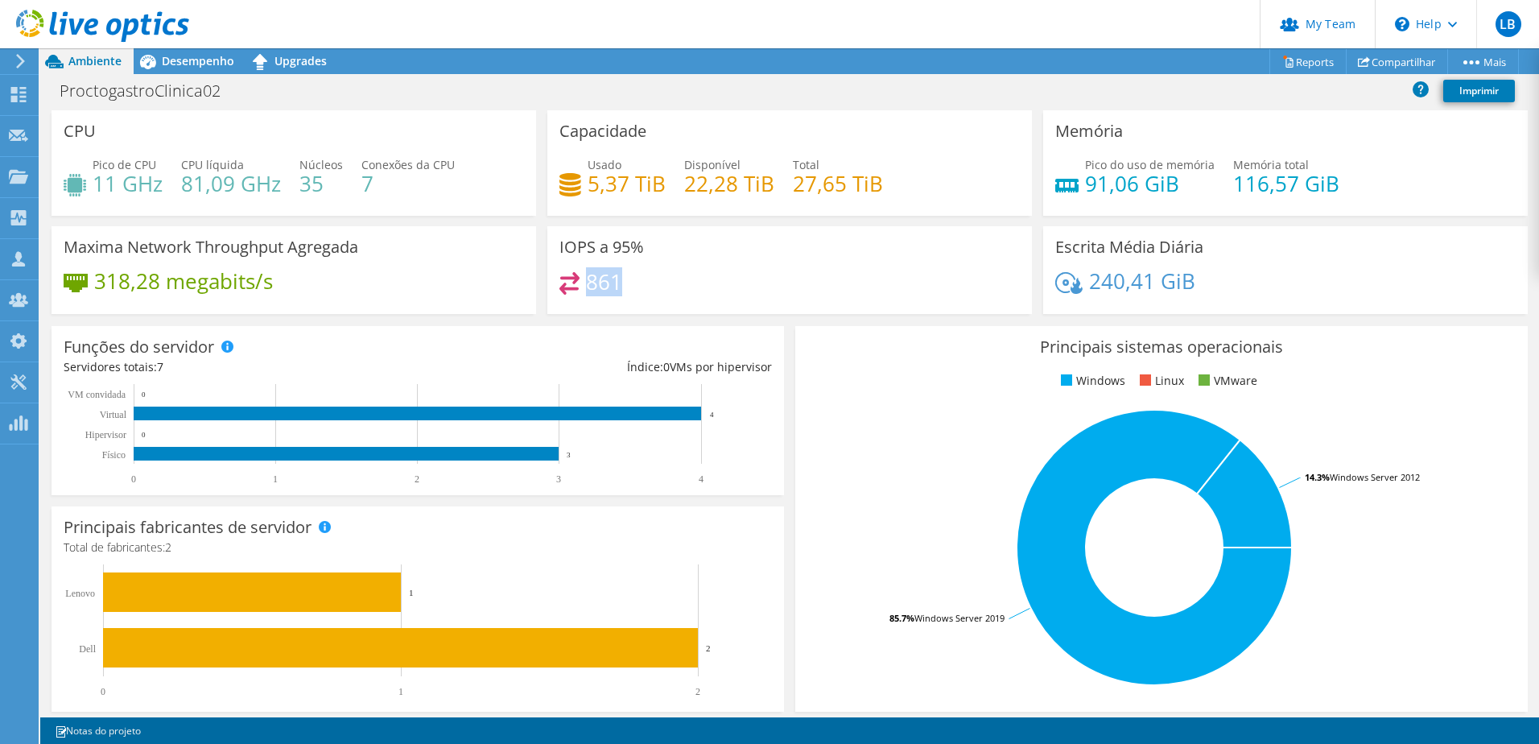
drag, startPoint x: 582, startPoint y: 280, endPoint x: 619, endPoint y: 280, distance: 37.0
click at [619, 280] on div "861" at bounding box center [789, 289] width 460 height 35
click at [617, 284] on h4 "861" at bounding box center [604, 282] width 36 height 18
drag, startPoint x: 621, startPoint y: 286, endPoint x: 571, endPoint y: 280, distance: 50.2
click at [571, 280] on div "861" at bounding box center [789, 289] width 460 height 35
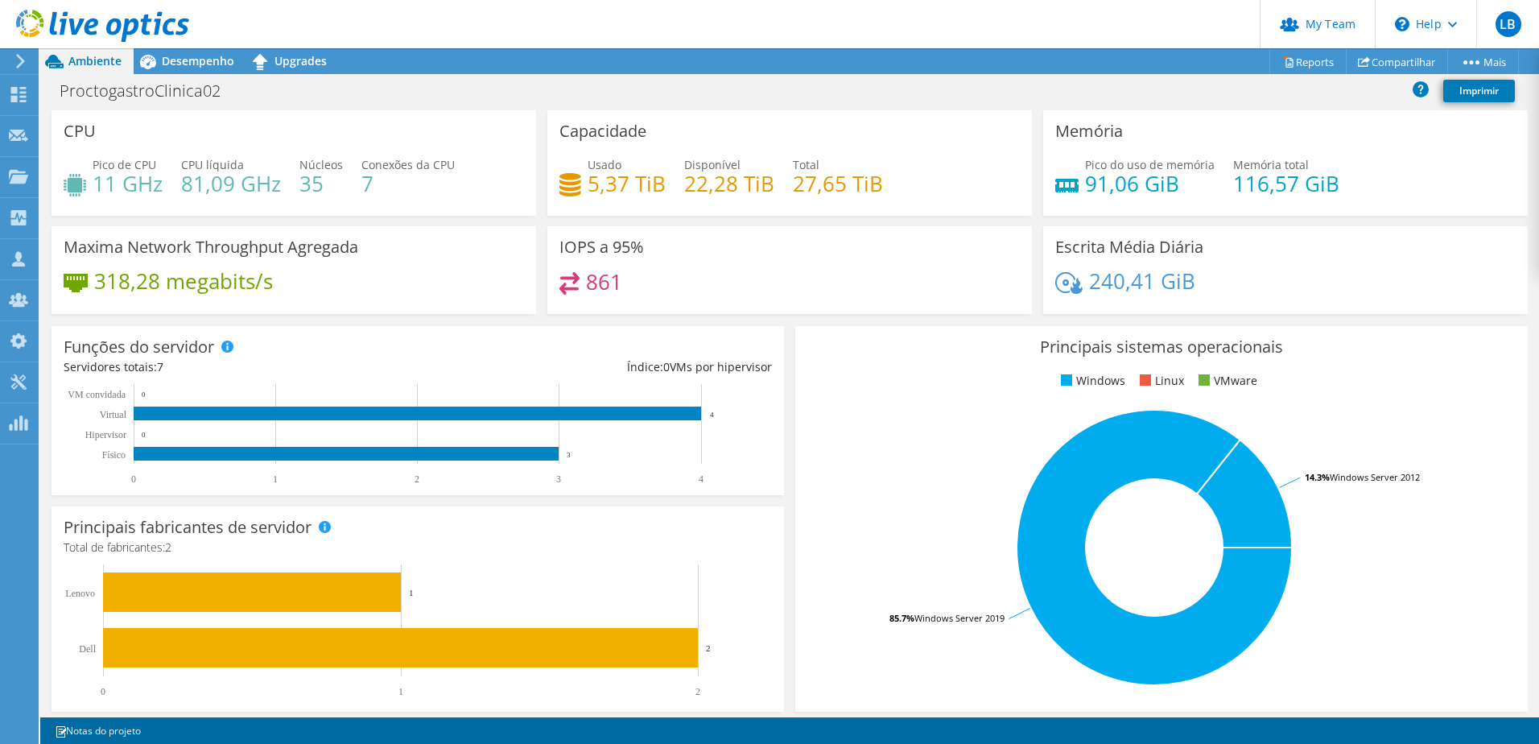
drag, startPoint x: 571, startPoint y: 280, endPoint x: 643, endPoint y: 295, distance: 73.2
click at [643, 295] on div "861" at bounding box center [789, 289] width 460 height 35
drag, startPoint x: 650, startPoint y: 295, endPoint x: 549, endPoint y: 273, distance: 103.1
click at [549, 273] on div "IOPS a 95% 861" at bounding box center [789, 270] width 485 height 88
drag, startPoint x: 549, startPoint y: 273, endPoint x: 662, endPoint y: 291, distance: 114.1
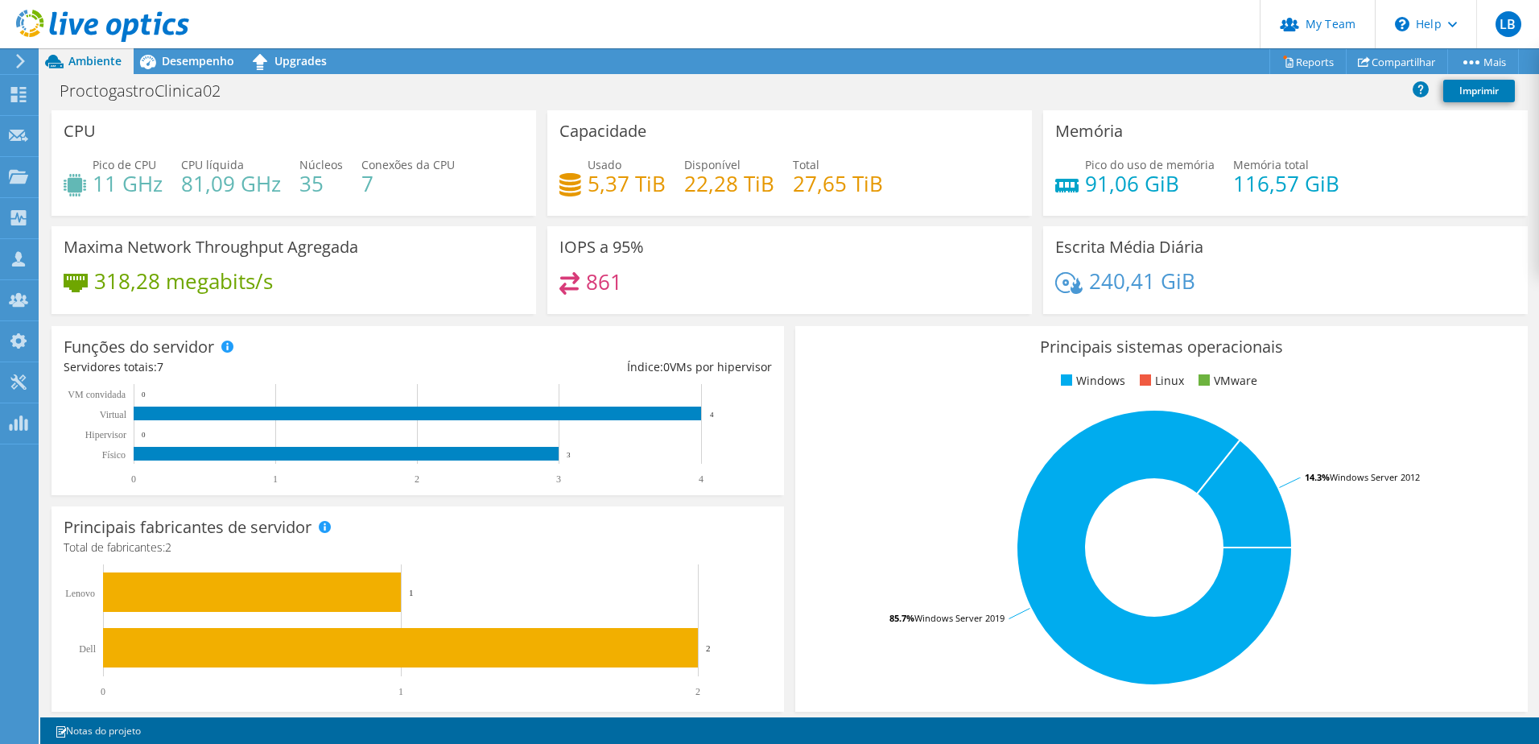
click at [658, 290] on div "861" at bounding box center [789, 289] width 460 height 35
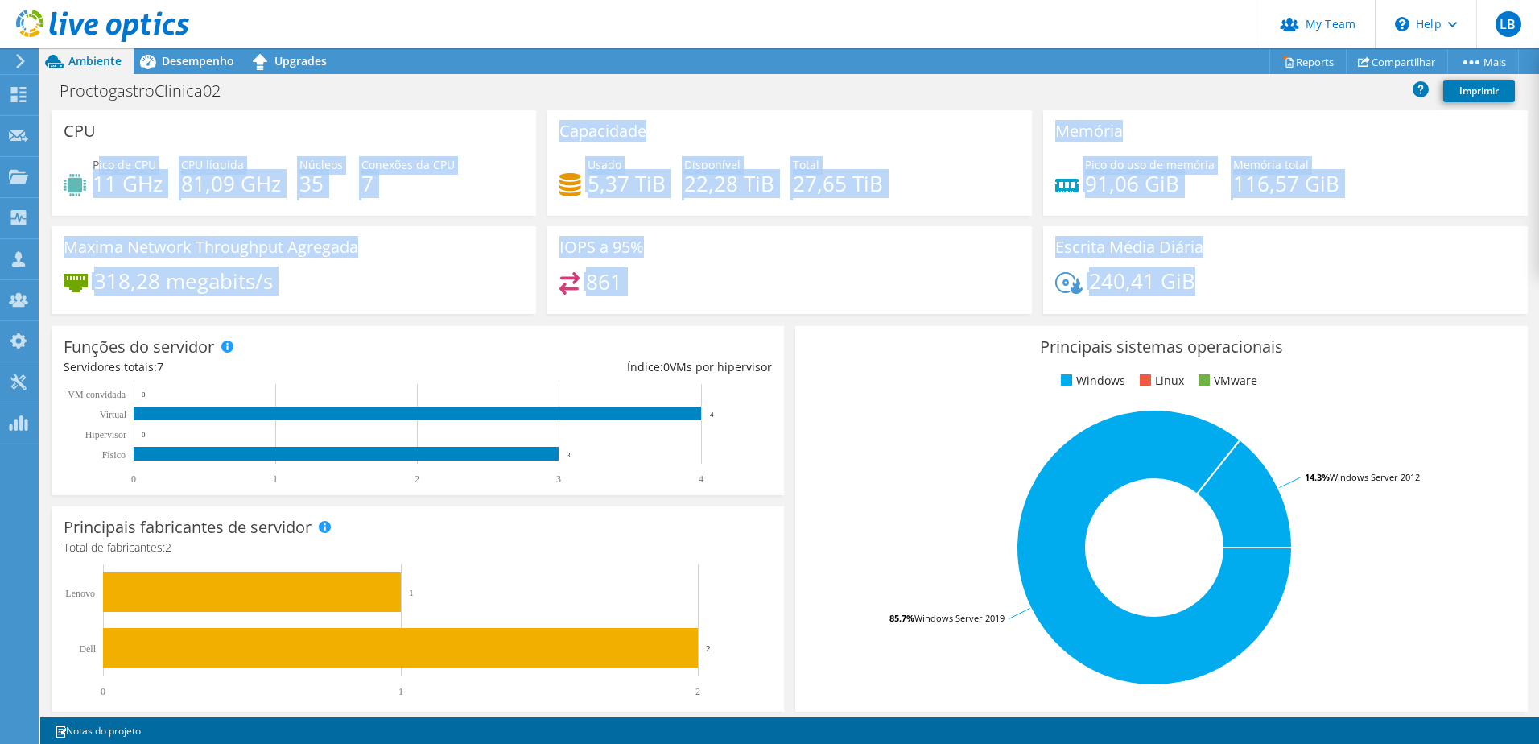
drag, startPoint x: 1206, startPoint y: 282, endPoint x: 99, endPoint y: 161, distance: 1113.2
click at [99, 161] on div "CPU Pico de CPU 11 GHz CPU líquida 81,09 GHz Núcleos 35 Conexões da CPU 7 Capac…" at bounding box center [789, 217] width 1487 height 214
click at [344, 205] on div "Pico de CPU 11 GHz CPU líquida 81,09 GHz Núcleos 35 Conexões da CPU 7" at bounding box center [294, 182] width 460 height 52
drag, startPoint x: 94, startPoint y: 166, endPoint x: 1202, endPoint y: 287, distance: 1114.0
click at [1202, 287] on div "CPU Pico de CPU 11 GHz CPU líquida 81,09 GHz Núcleos 35 Conexões da CPU 7 Capac…" at bounding box center [789, 217] width 1487 height 214
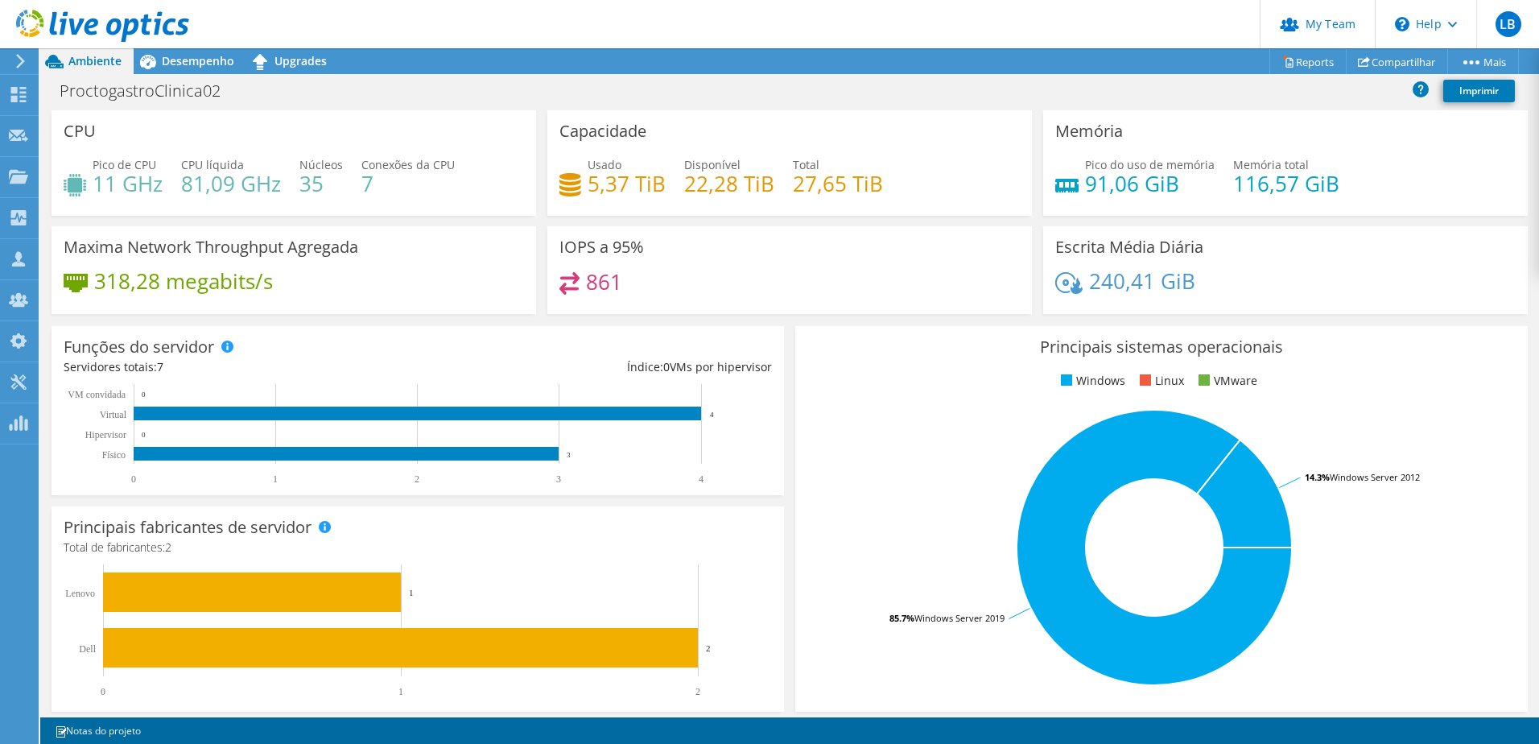
drag, startPoint x: 1202, startPoint y: 287, endPoint x: 1220, endPoint y: 295, distance: 20.2
click at [1220, 295] on div "240,41 GiB" at bounding box center [1285, 289] width 460 height 34
